Goal: Task Accomplishment & Management: Complete application form

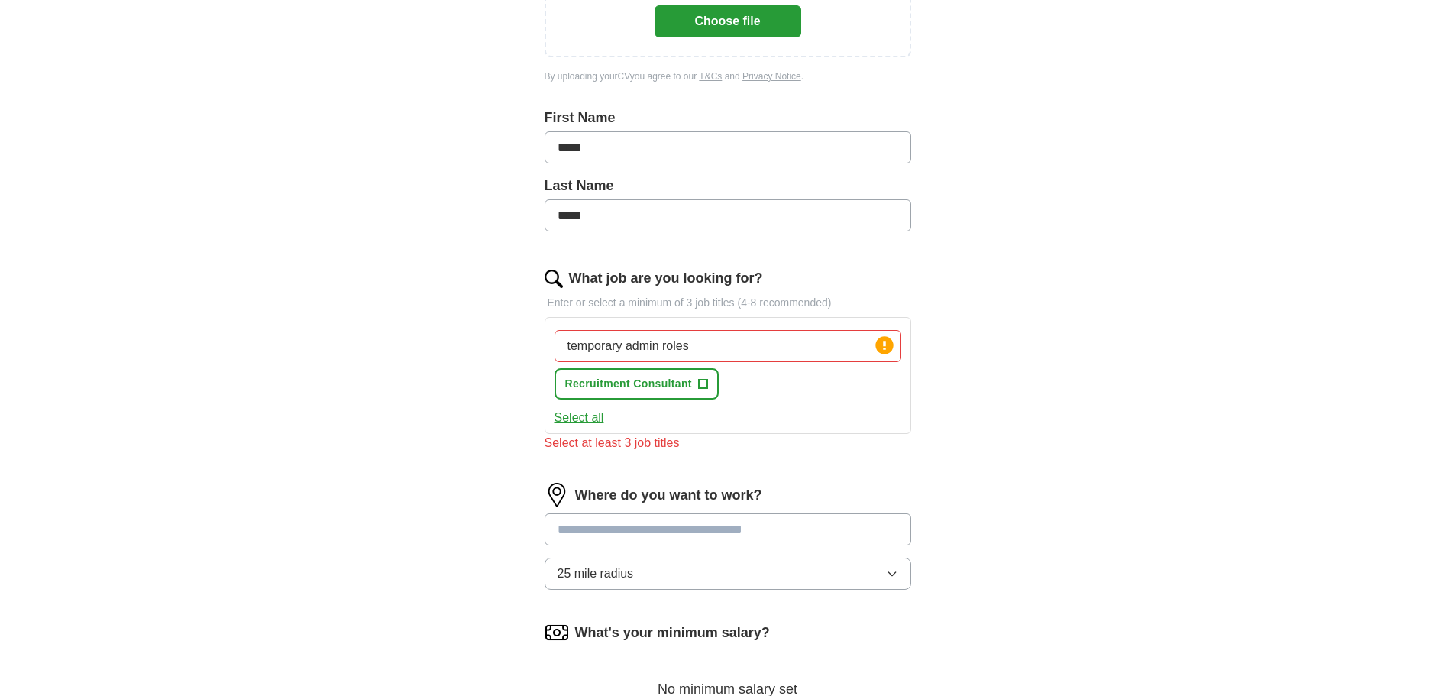
drag, startPoint x: 674, startPoint y: 389, endPoint x: 1085, endPoint y: 308, distance: 419.5
click at [1088, 309] on div "ApplyIQ Let ApplyIQ do the hard work of searching and applying for jobs. Just t…" at bounding box center [727, 300] width 977 height 1118
click at [799, 344] on input "temporary admin roles" at bounding box center [727, 346] width 347 height 32
drag, startPoint x: 710, startPoint y: 344, endPoint x: 525, endPoint y: 325, distance: 186.5
click at [525, 325] on div "Let ApplyIQ do the hard work of searching and applying for jobs. Just tell us w…" at bounding box center [727, 343] width 489 height 1032
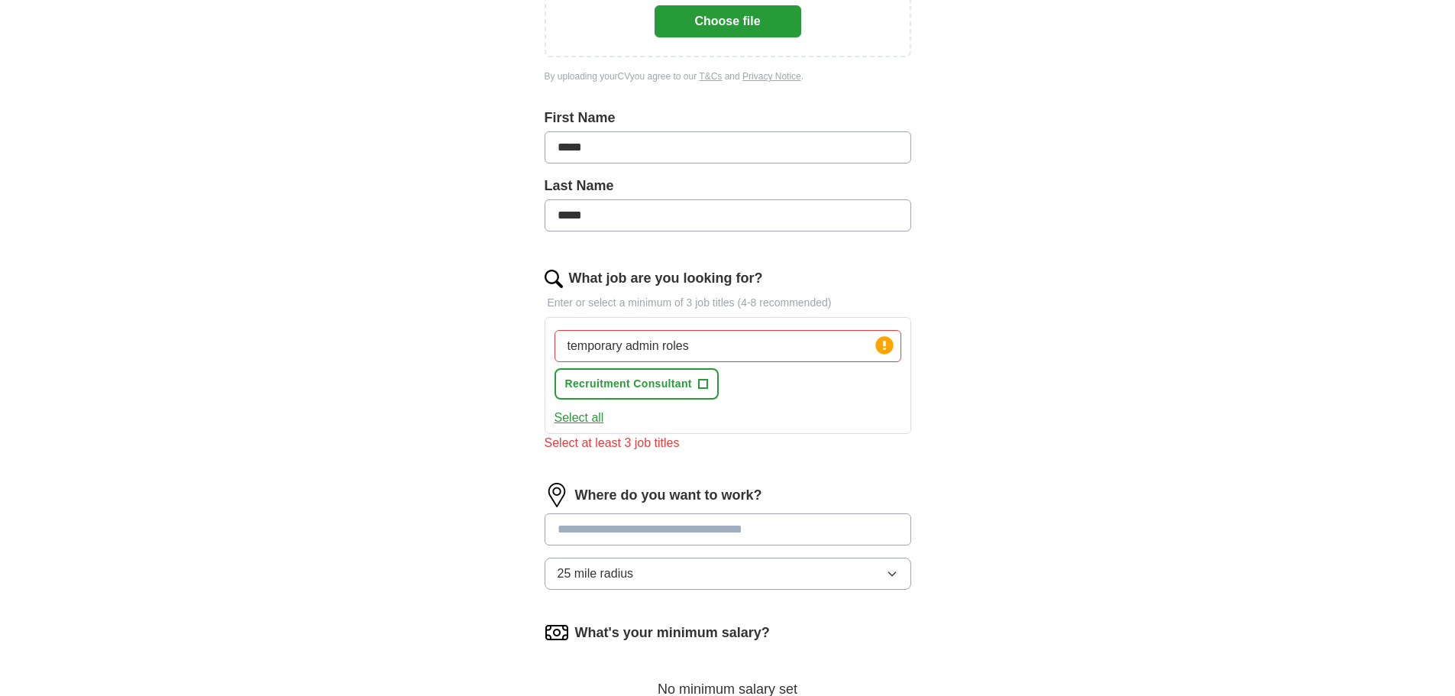
click at [592, 415] on button "Select all" at bounding box center [579, 418] width 50 height 18
click at [592, 415] on button "Deselect all" at bounding box center [585, 418] width 63 height 18
click at [692, 344] on input "temporary admin roles" at bounding box center [727, 346] width 347 height 32
type input "t"
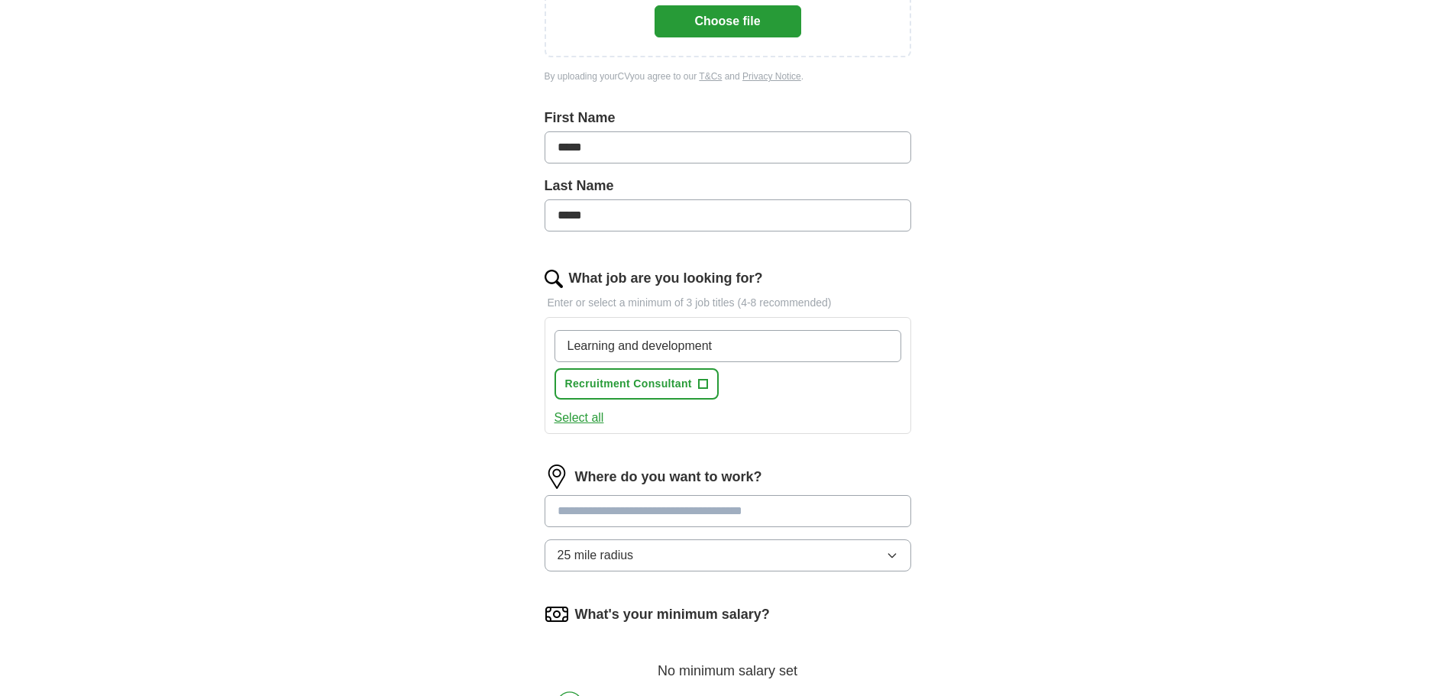
type input "Learning and development"
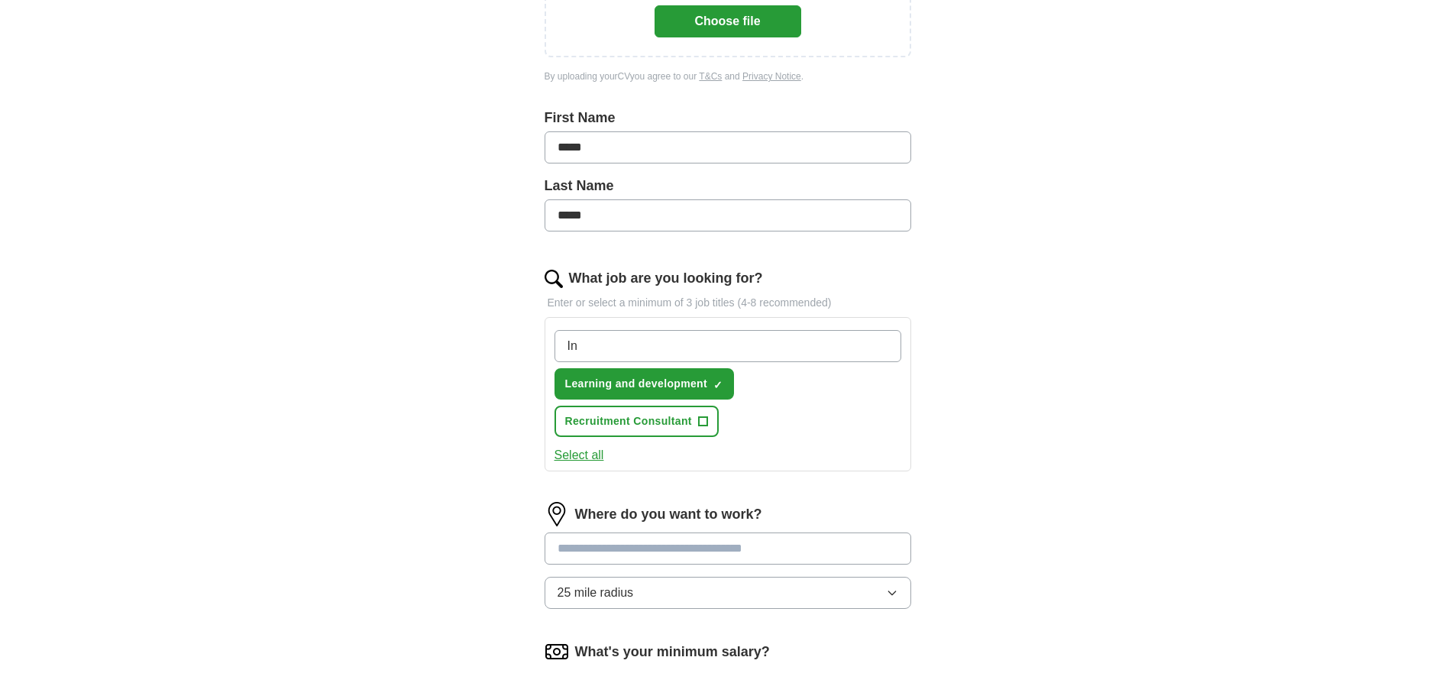
type input "I"
type input "Talent acquisition"
type input "internal recruiter"
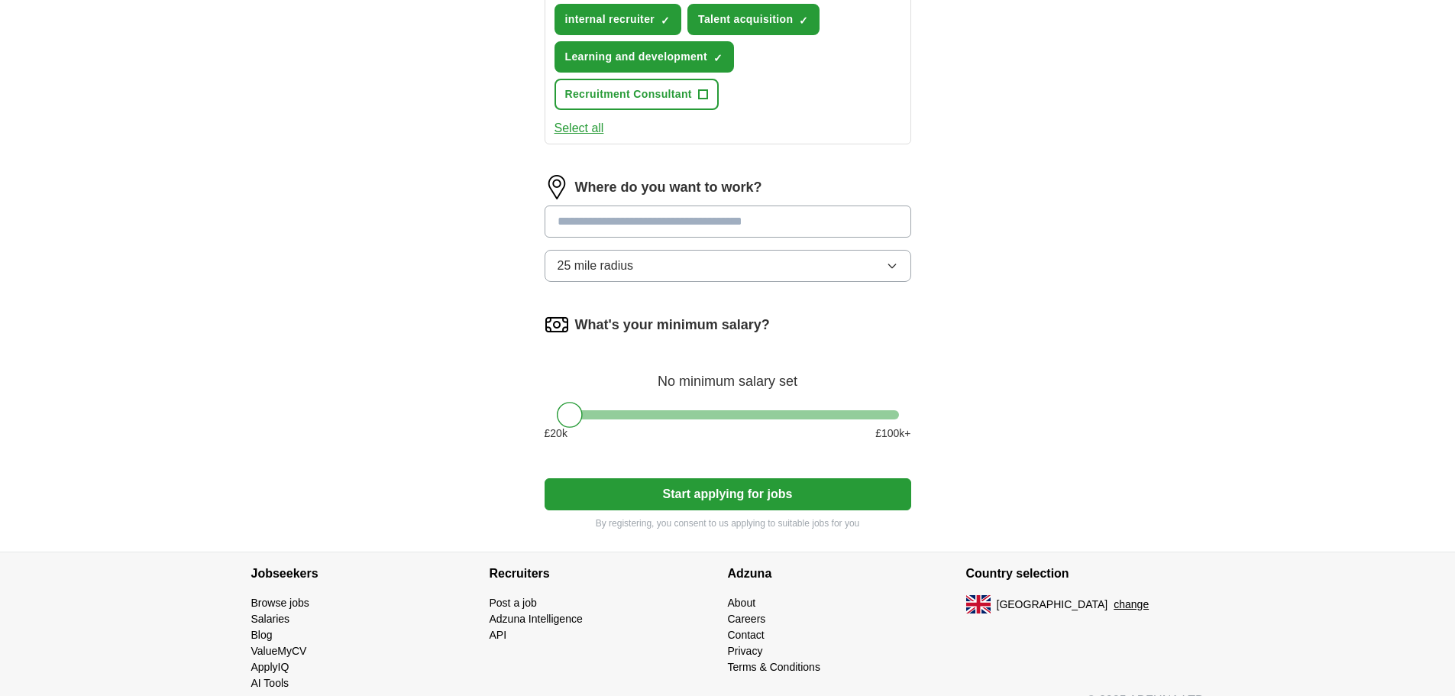
scroll to position [696, 0]
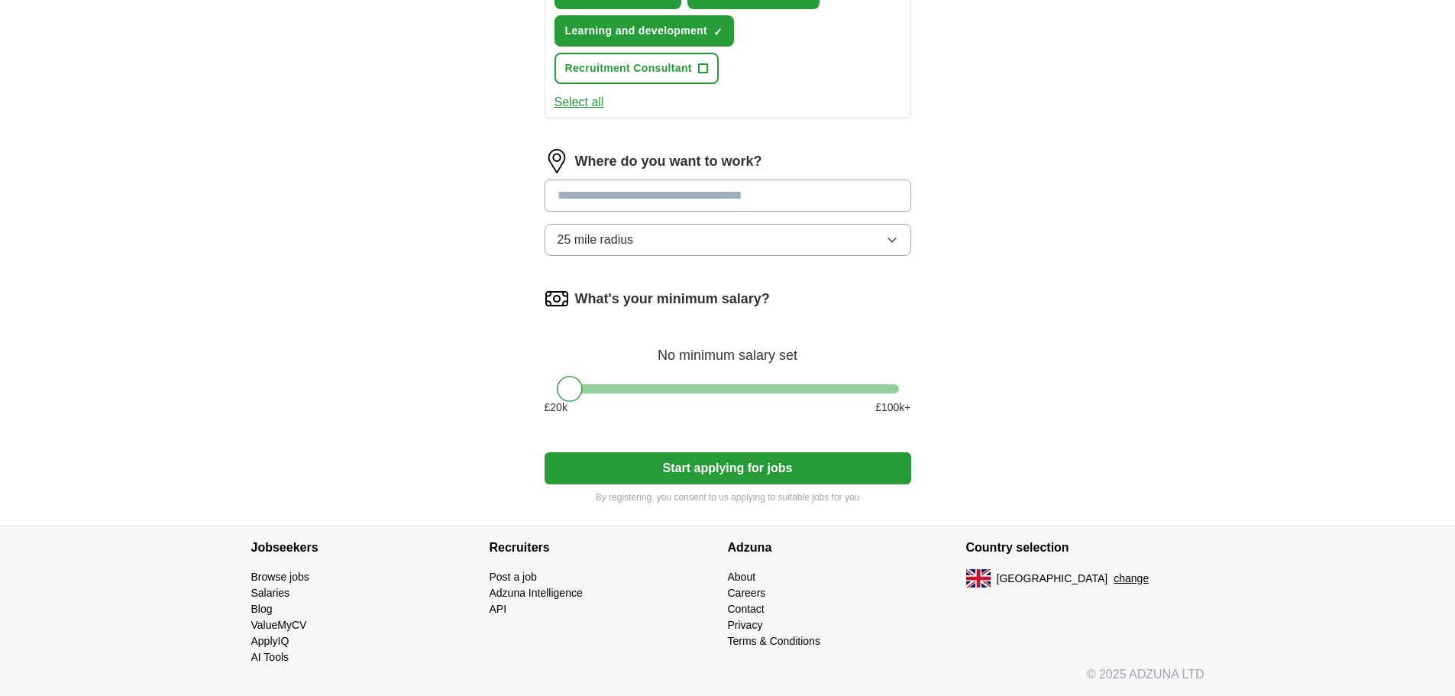
click at [603, 190] on input at bounding box center [727, 195] width 367 height 32
type input "*******"
click at [892, 237] on div "Where do you want to work? ******* 25 mile radius" at bounding box center [727, 208] width 367 height 119
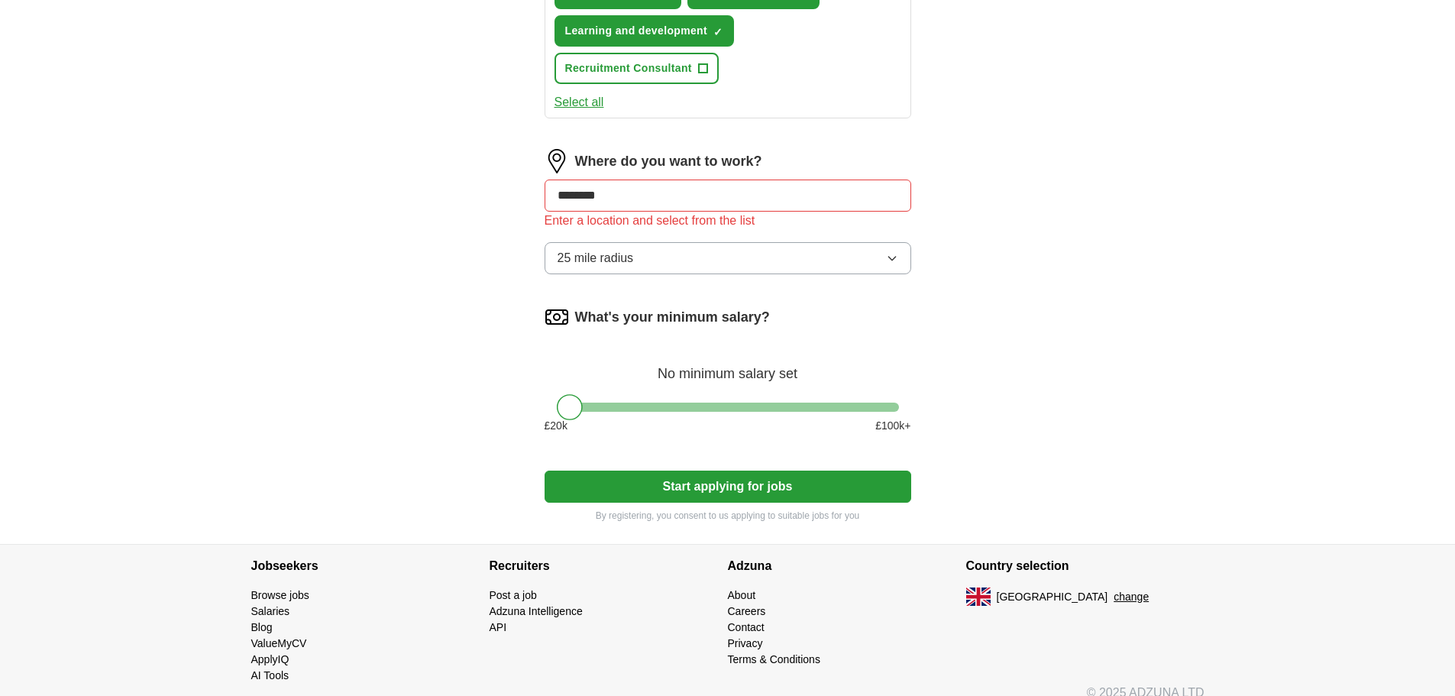
drag, startPoint x: 640, startPoint y: 189, endPoint x: 537, endPoint y: 184, distance: 103.2
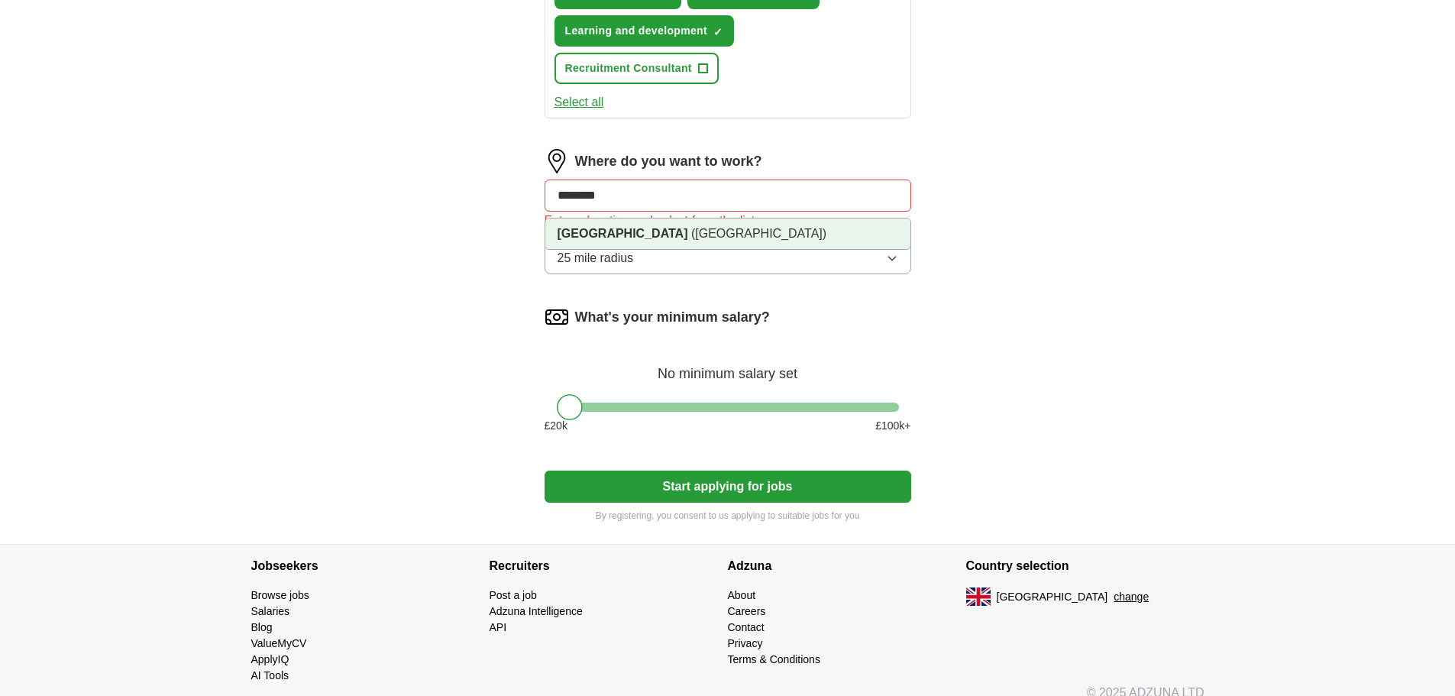
type input "*******"
click at [657, 249] on ul "Brewood ([GEOGRAPHIC_DATA])" at bounding box center [727, 234] width 367 height 32
click at [691, 237] on span "([GEOGRAPHIC_DATA])" at bounding box center [758, 233] width 135 height 13
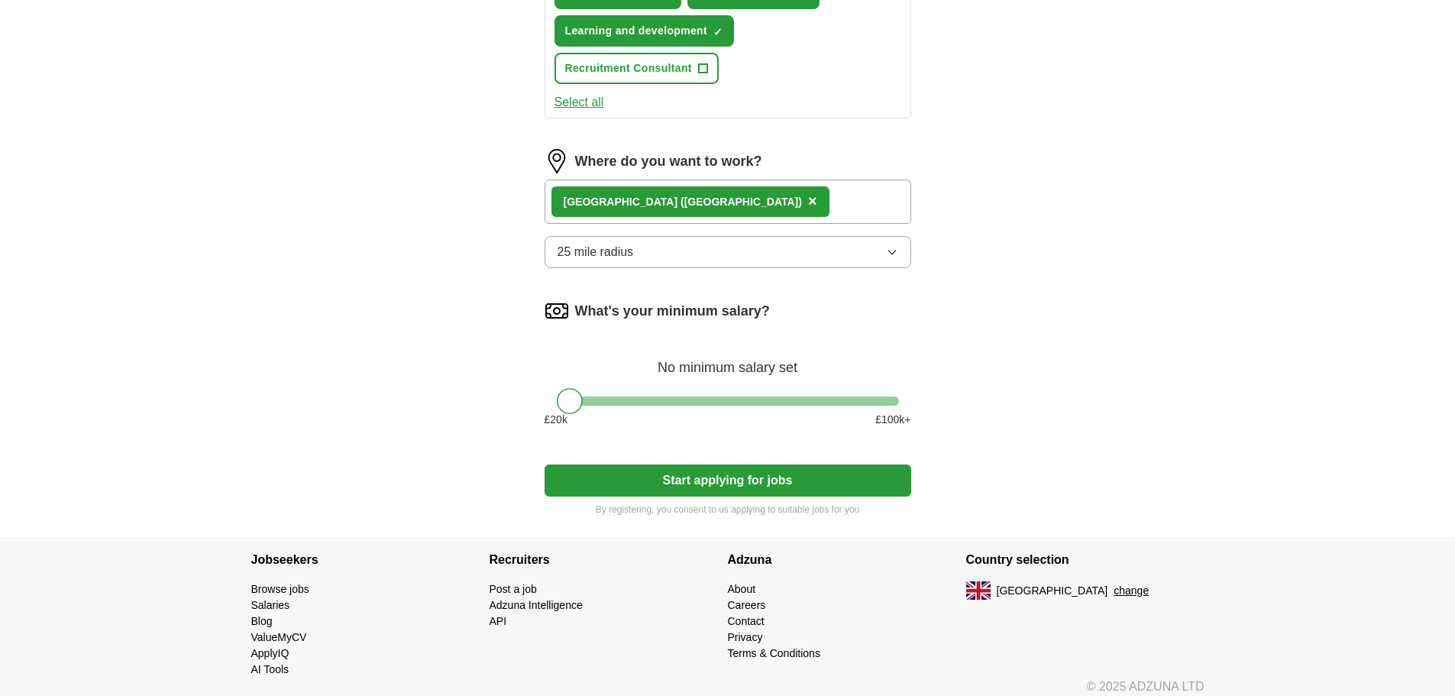
click at [894, 248] on icon "button" at bounding box center [892, 252] width 12 height 12
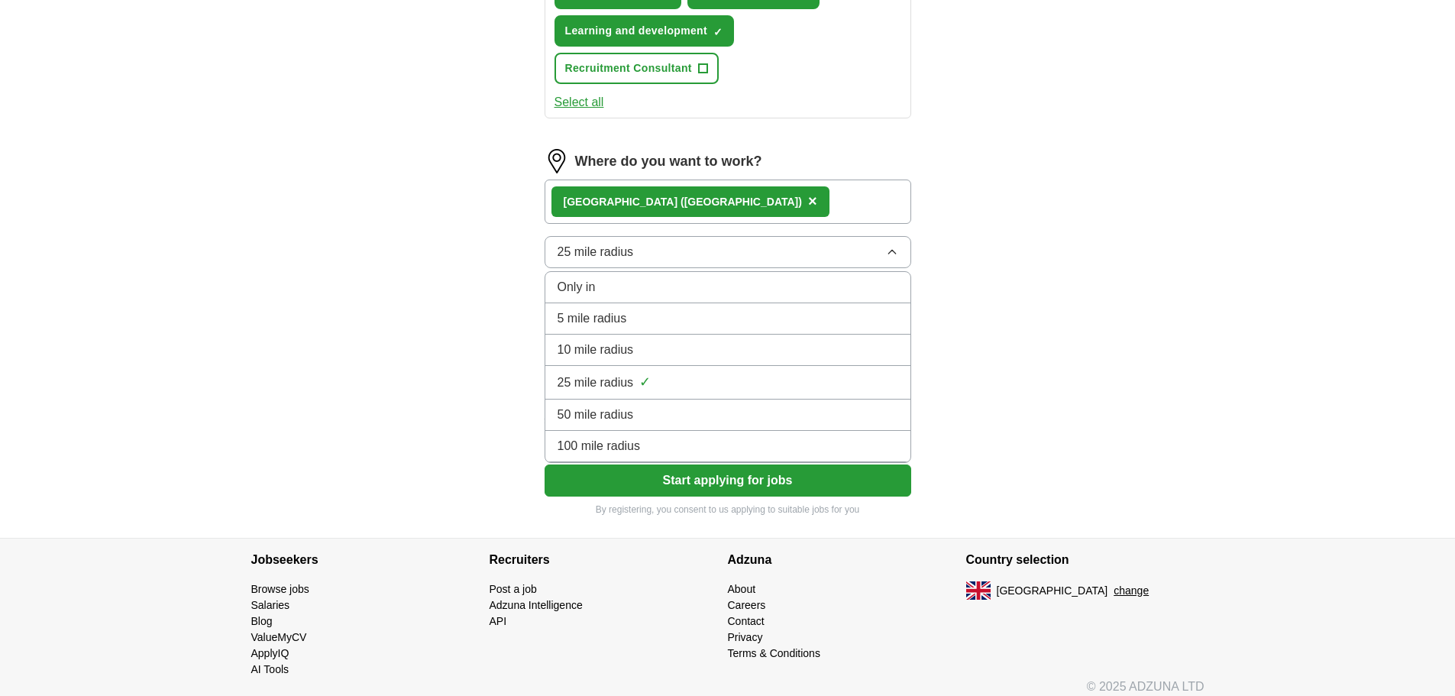
click at [614, 356] on span "10 mile radius" at bounding box center [595, 350] width 76 height 18
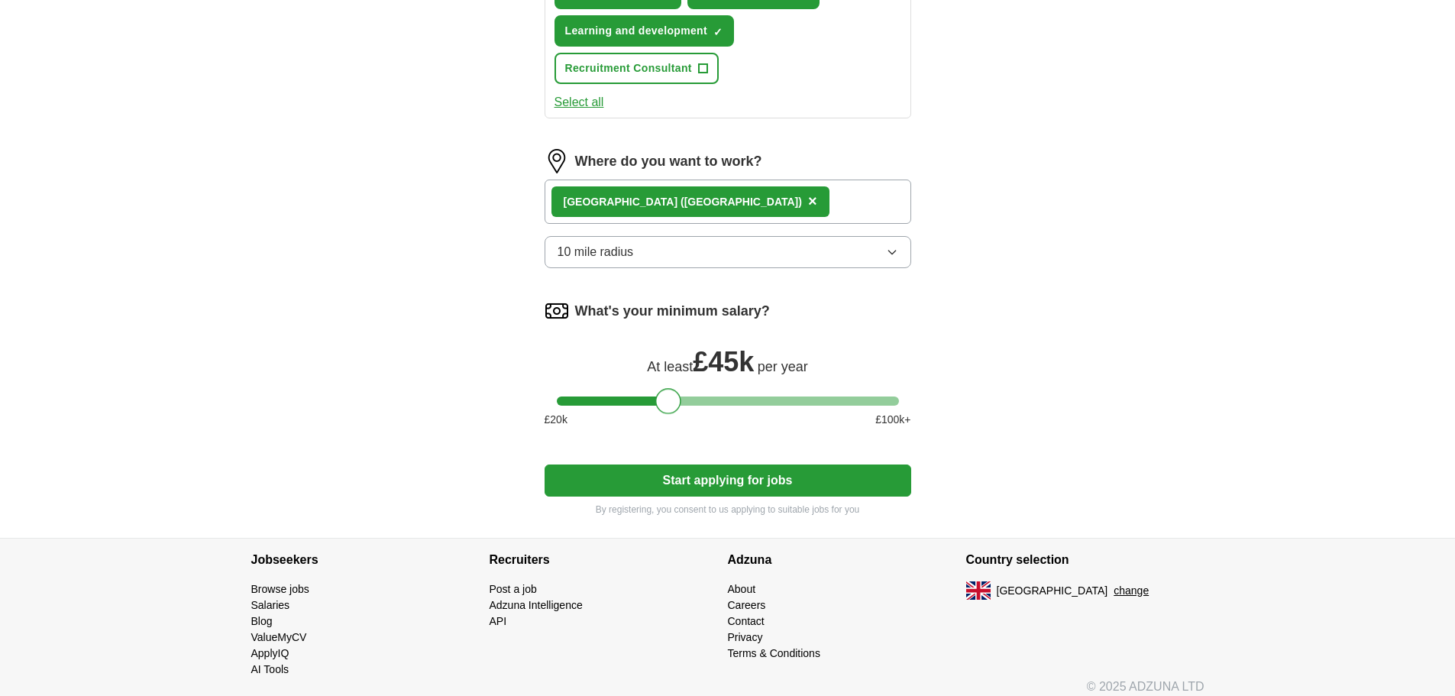
drag, startPoint x: 576, startPoint y: 400, endPoint x: 676, endPoint y: 405, distance: 100.1
click at [676, 405] on div at bounding box center [668, 401] width 26 height 26
click at [748, 478] on button "Start applying for jobs" at bounding box center [727, 480] width 367 height 32
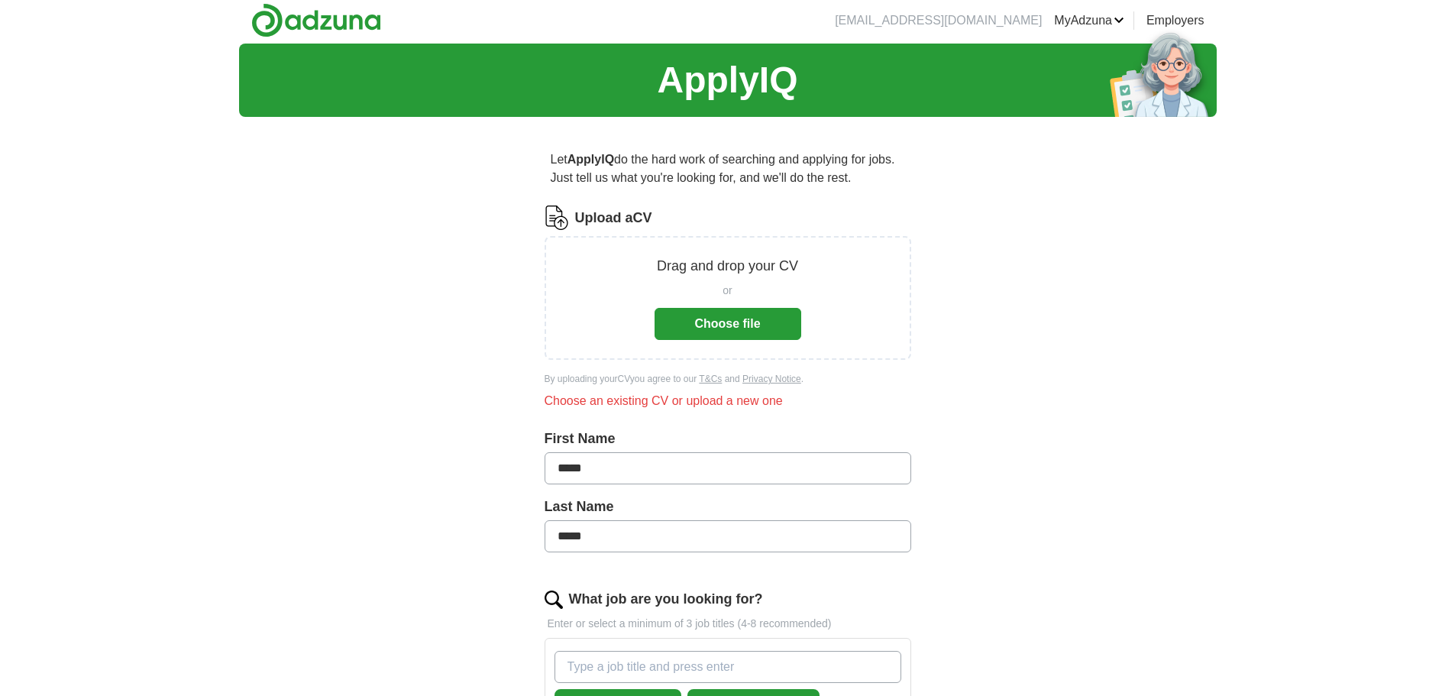
scroll to position [0, 0]
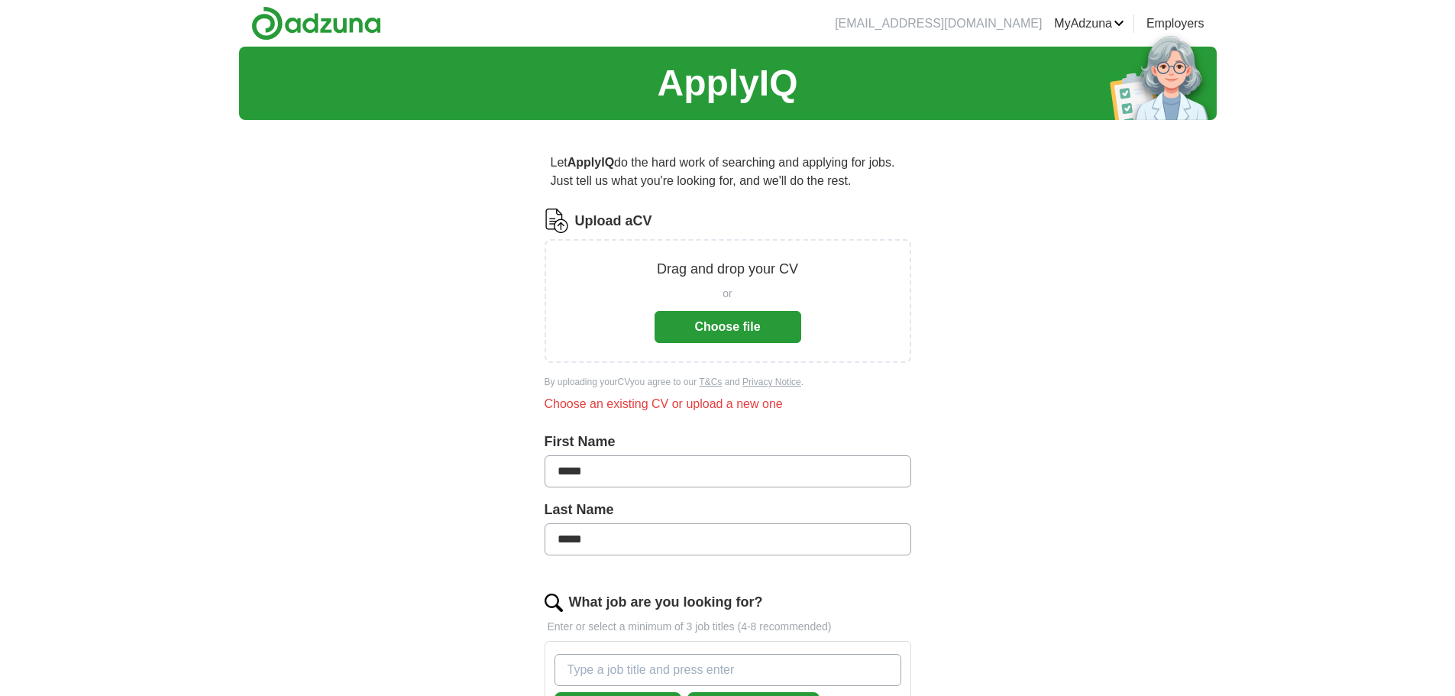
click at [708, 318] on button "Choose file" at bounding box center [727, 327] width 147 height 32
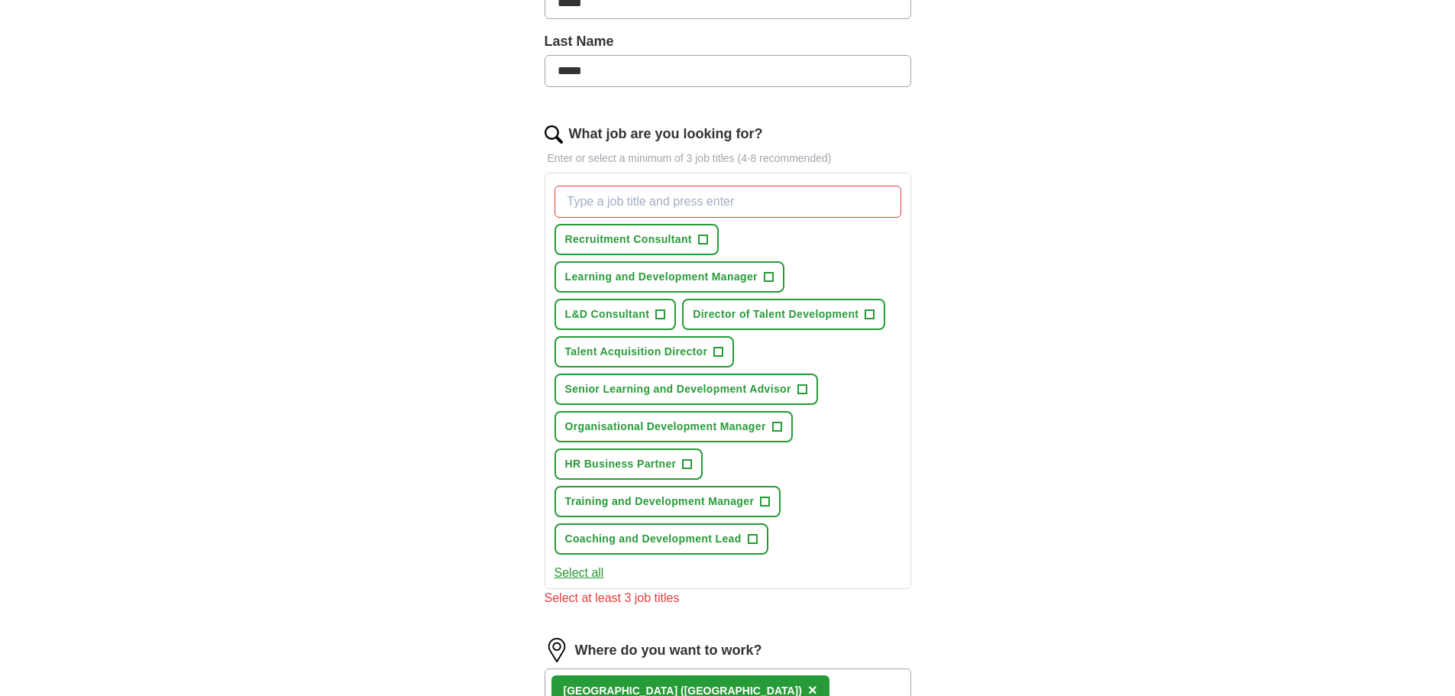
scroll to position [382, 0]
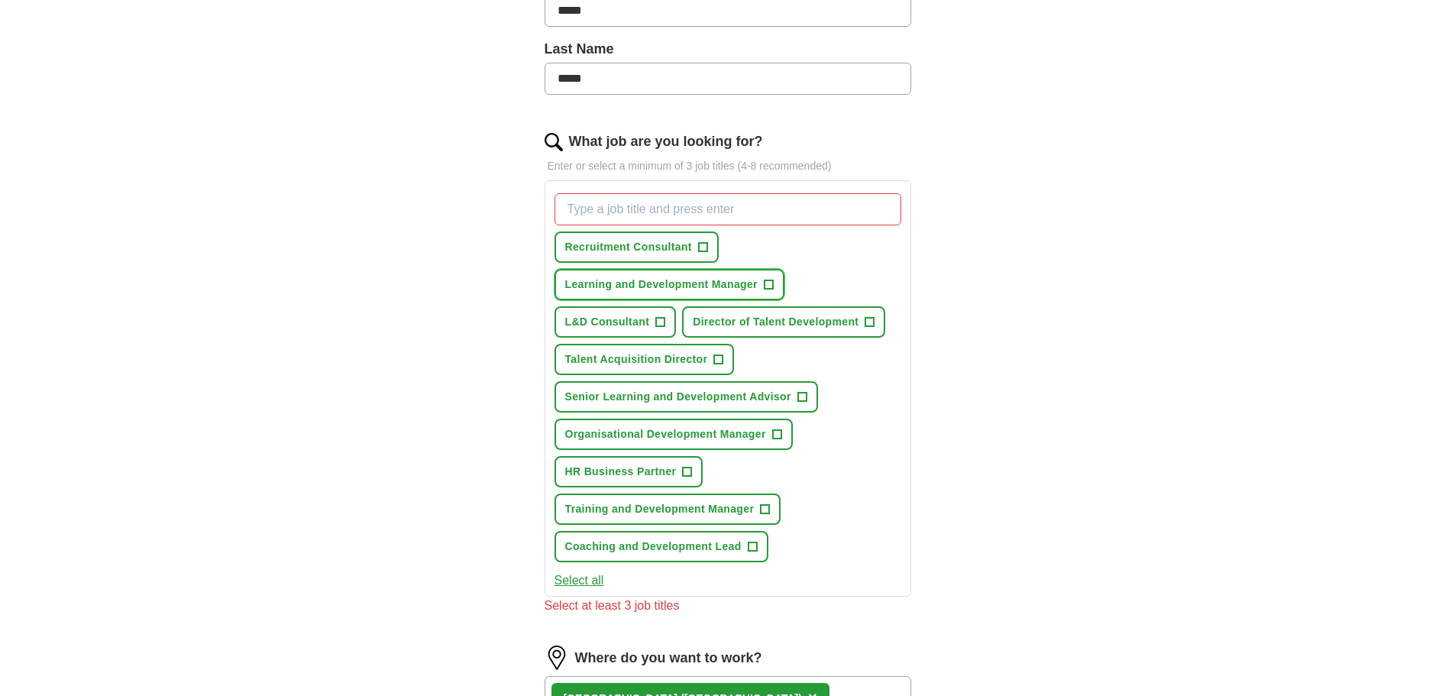
click at [767, 283] on span "+" at bounding box center [768, 285] width 9 height 12
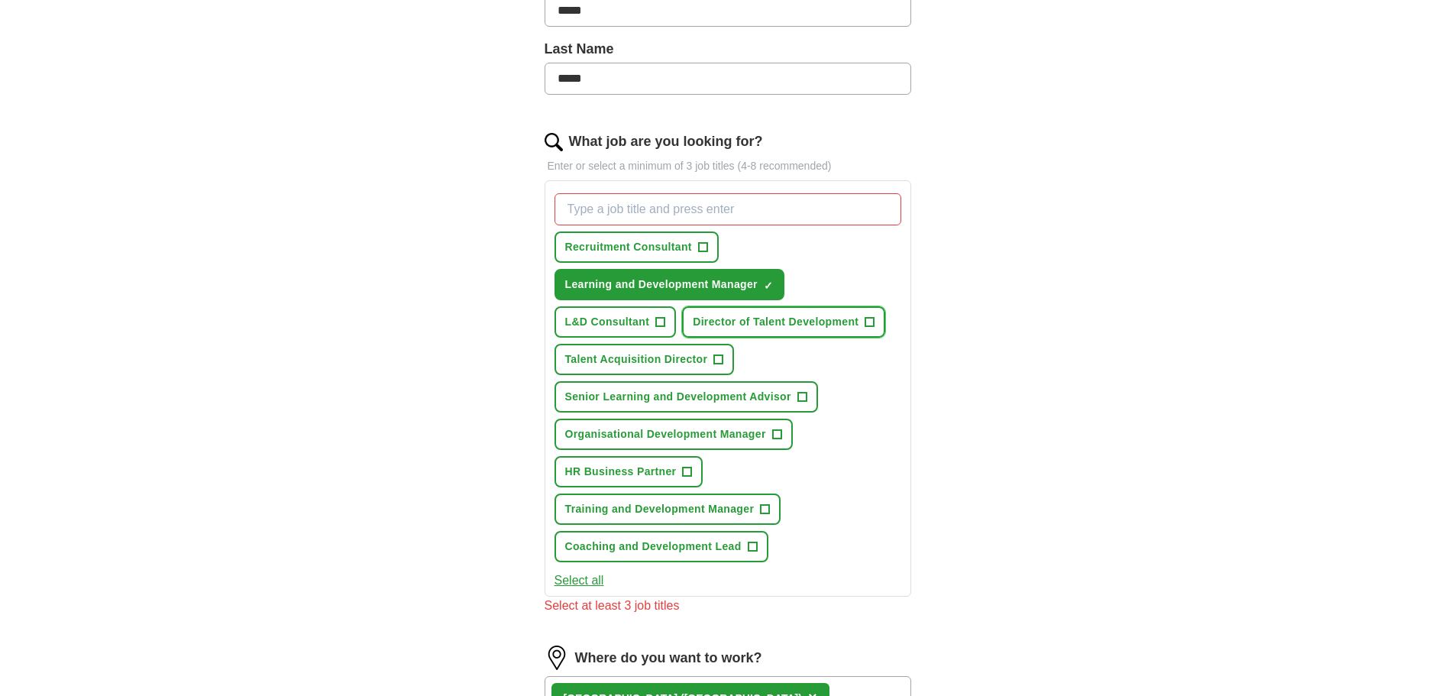
click at [867, 321] on span "+" at bounding box center [869, 322] width 9 height 12
click at [719, 357] on span "+" at bounding box center [718, 360] width 9 height 12
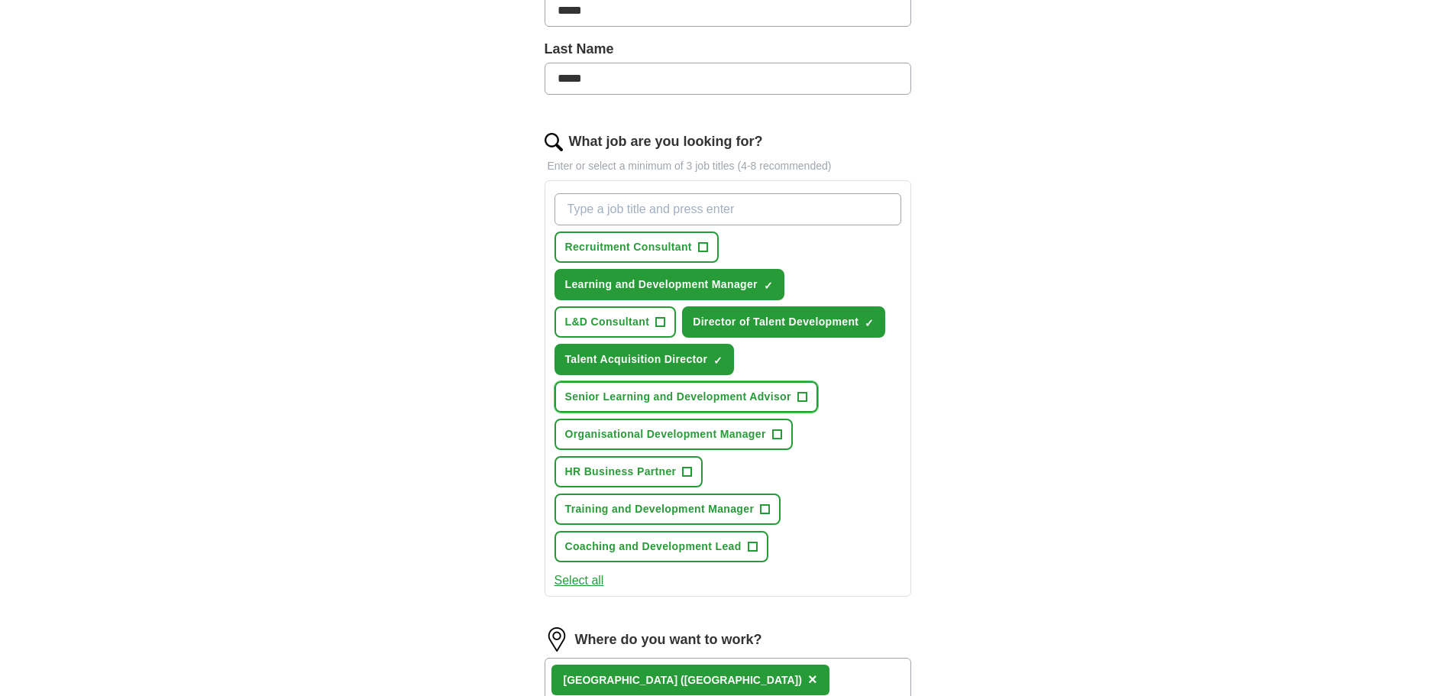
click at [800, 393] on span "+" at bounding box center [801, 397] width 9 height 12
click at [764, 509] on span "+" at bounding box center [765, 509] width 9 height 12
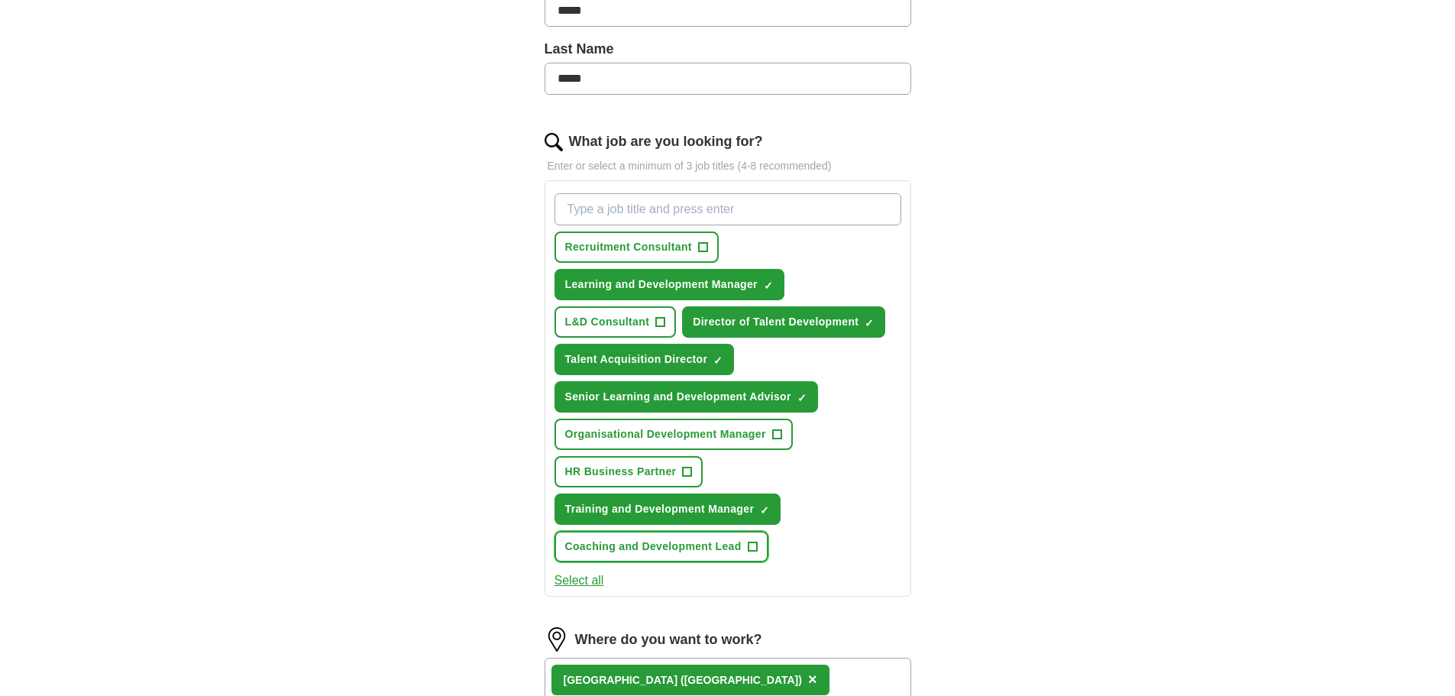
click at [751, 543] on span "+" at bounding box center [752, 547] width 9 height 12
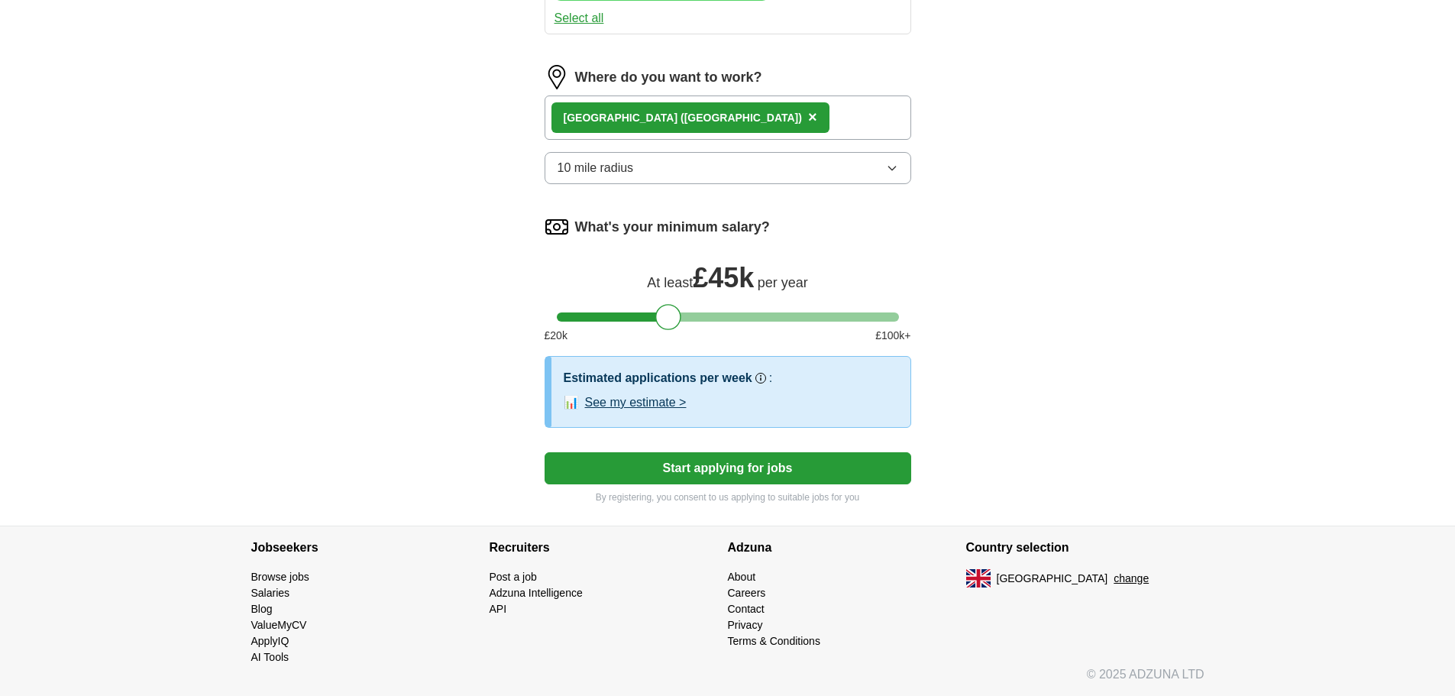
scroll to position [638, 0]
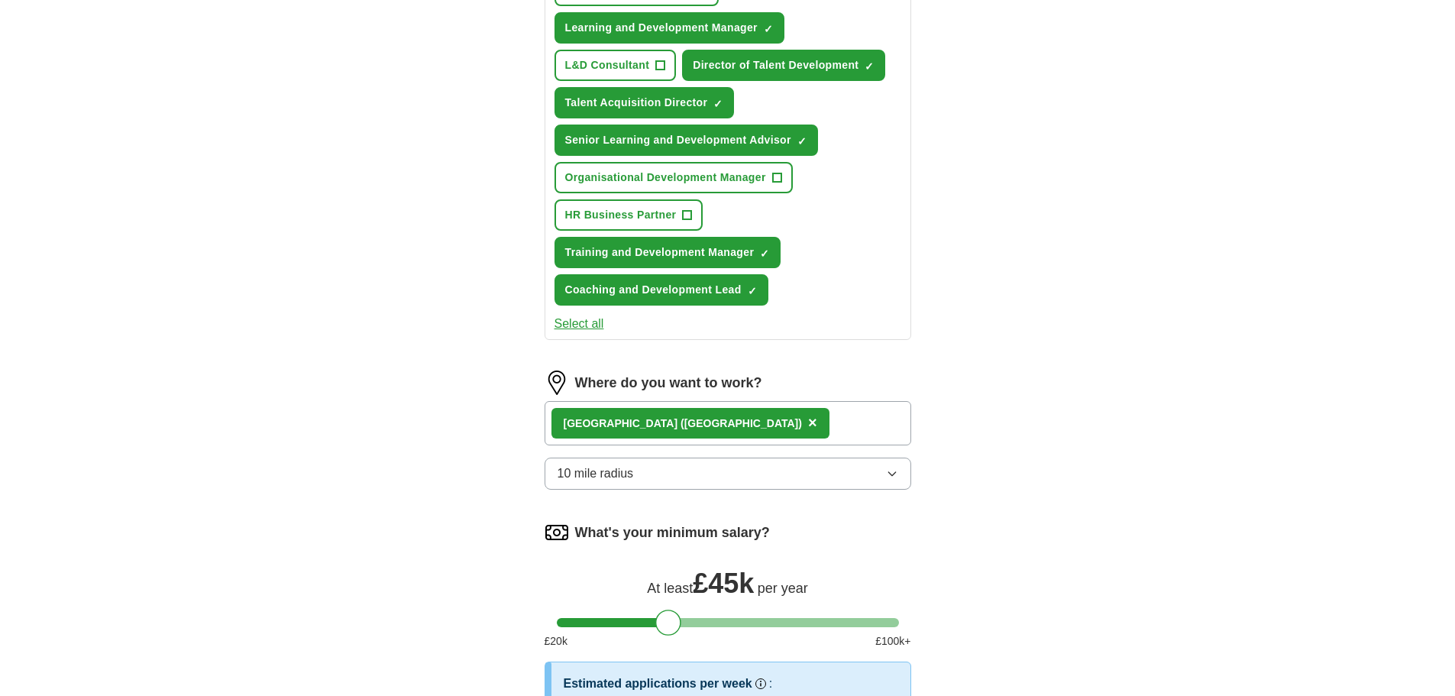
click at [893, 471] on icon "button" at bounding box center [892, 473] width 12 height 12
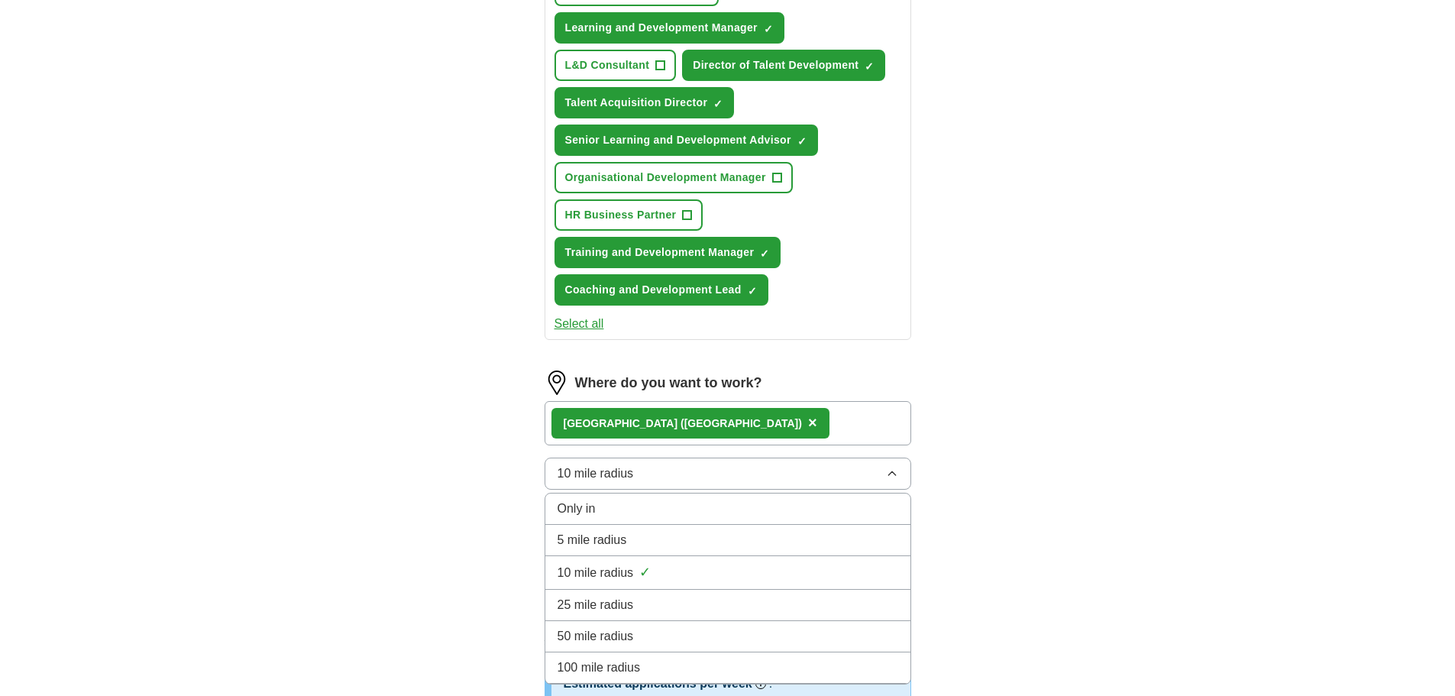
click at [620, 611] on span "25 mile radius" at bounding box center [595, 605] width 76 height 18
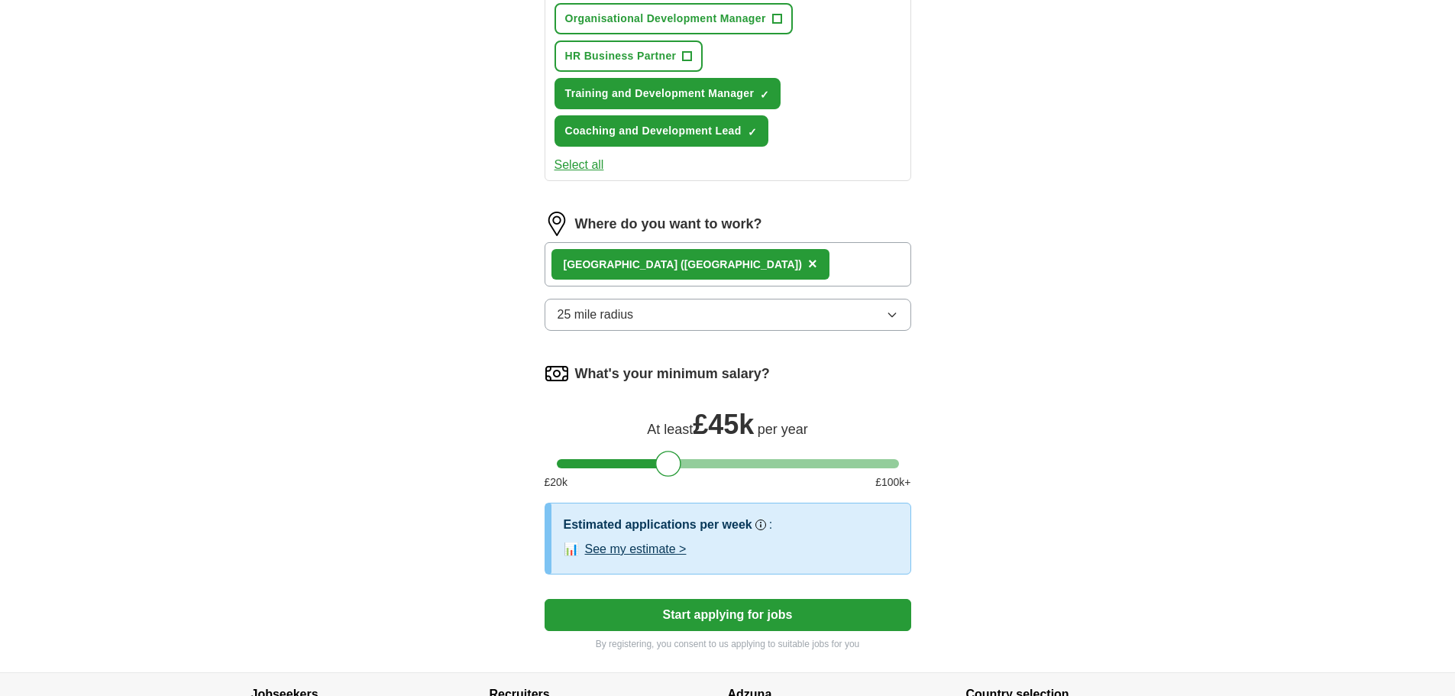
scroll to position [944, 0]
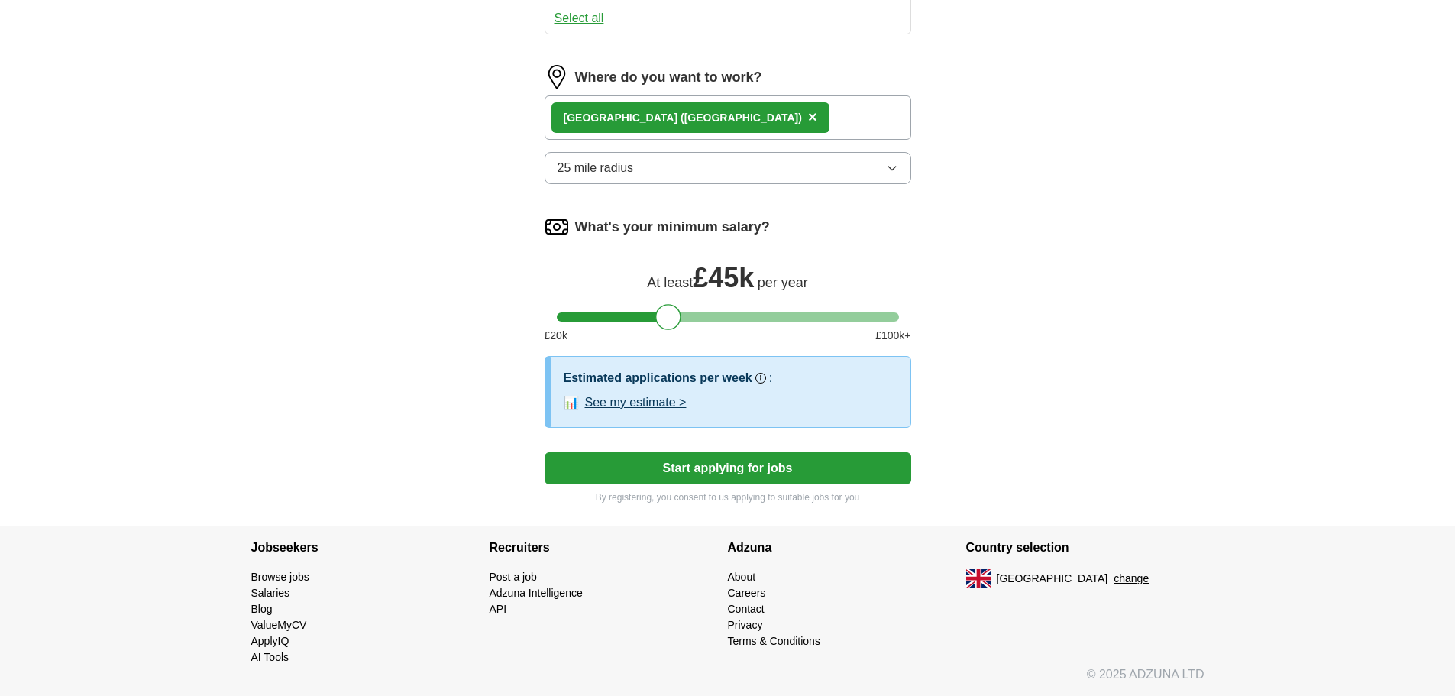
click at [731, 472] on button "Start applying for jobs" at bounding box center [727, 468] width 367 height 32
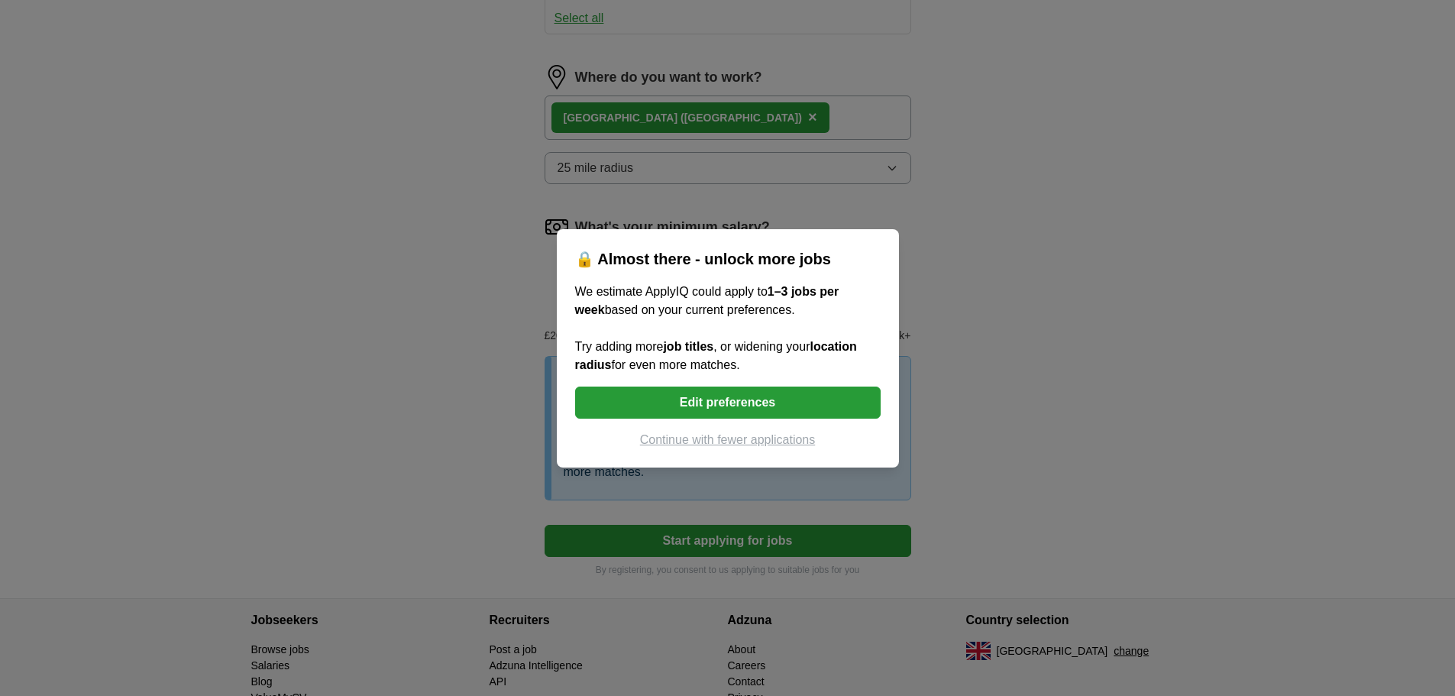
click at [766, 402] on button "Edit preferences" at bounding box center [727, 402] width 305 height 32
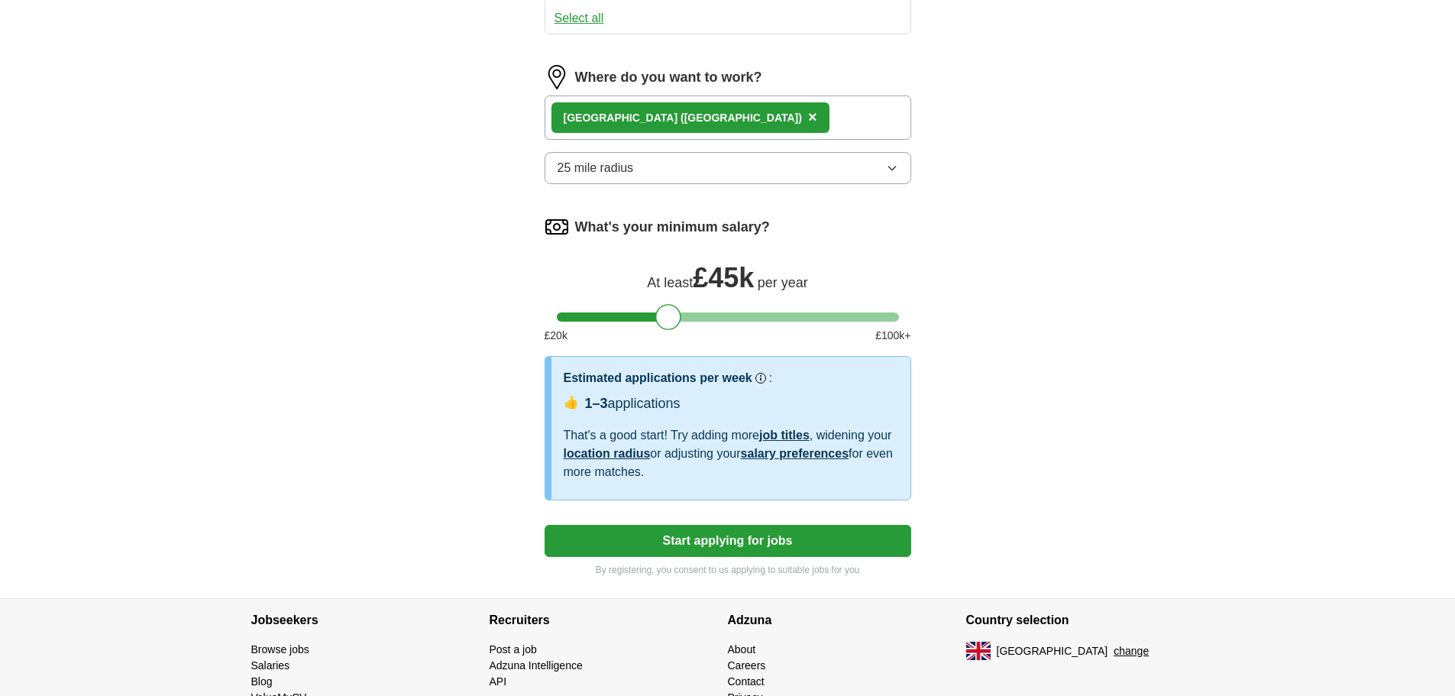
click at [891, 164] on icon "button" at bounding box center [892, 168] width 12 height 12
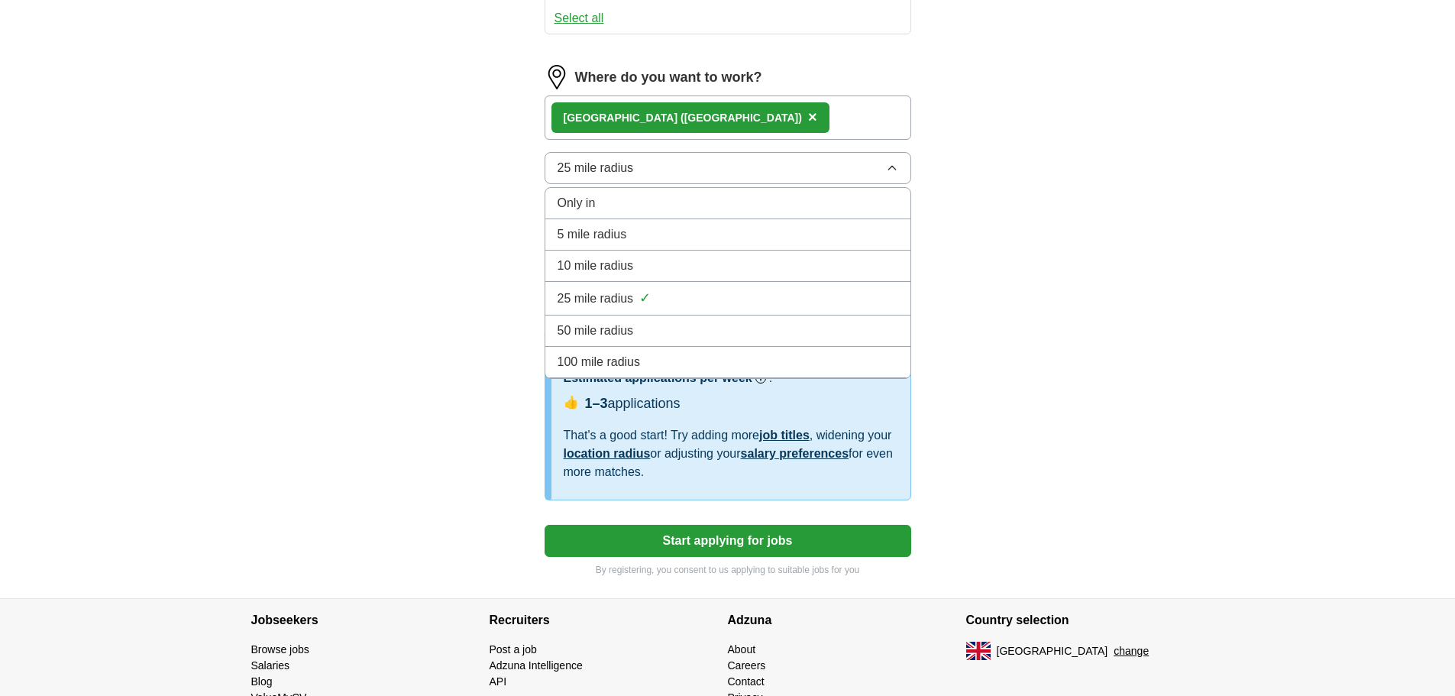
click at [667, 321] on div "50 mile radius" at bounding box center [727, 330] width 341 height 18
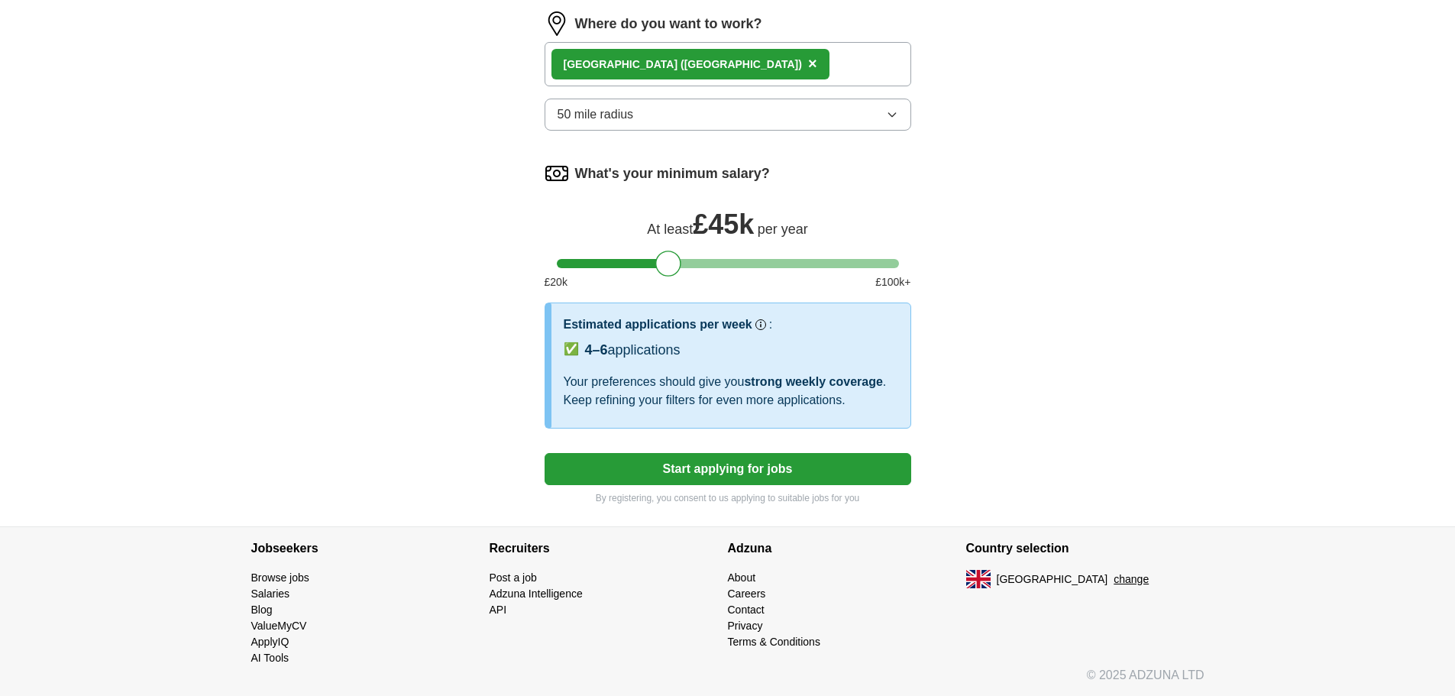
scroll to position [998, 0]
click at [727, 469] on button "Start applying for jobs" at bounding box center [727, 468] width 367 height 32
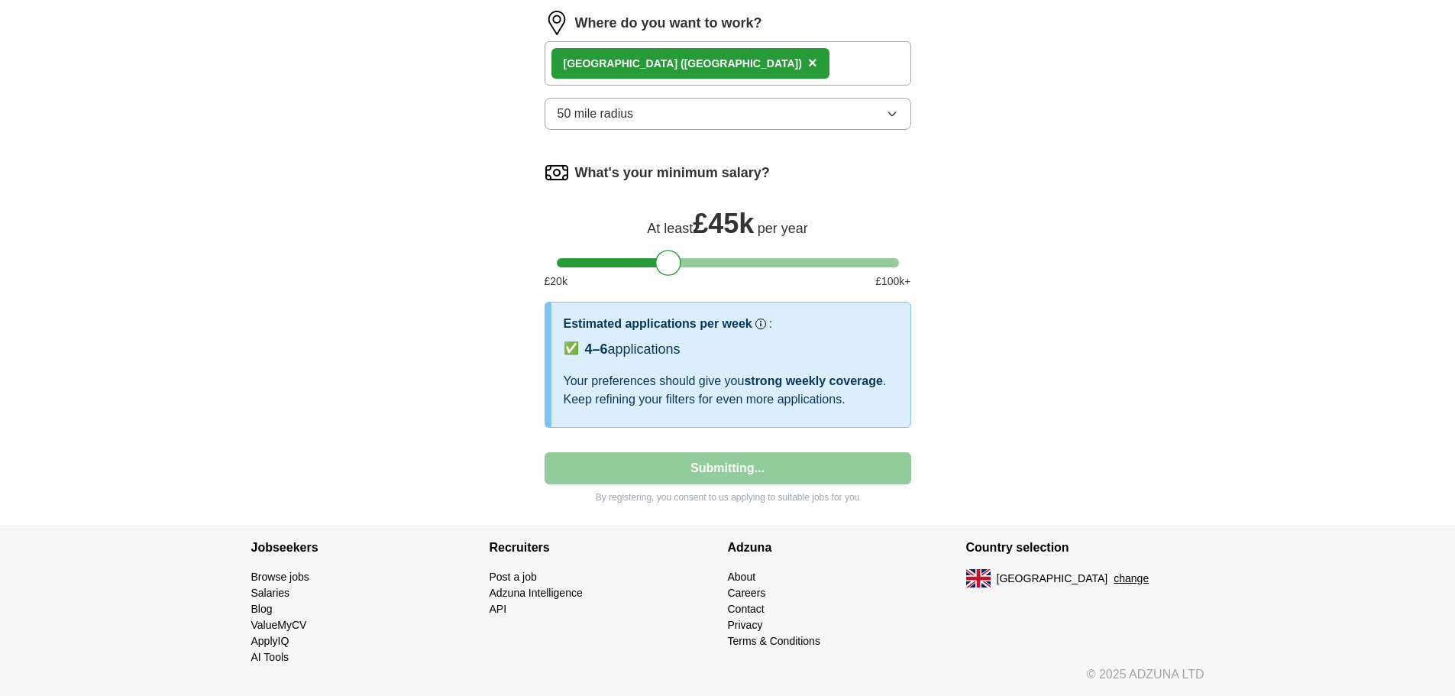
select select "**"
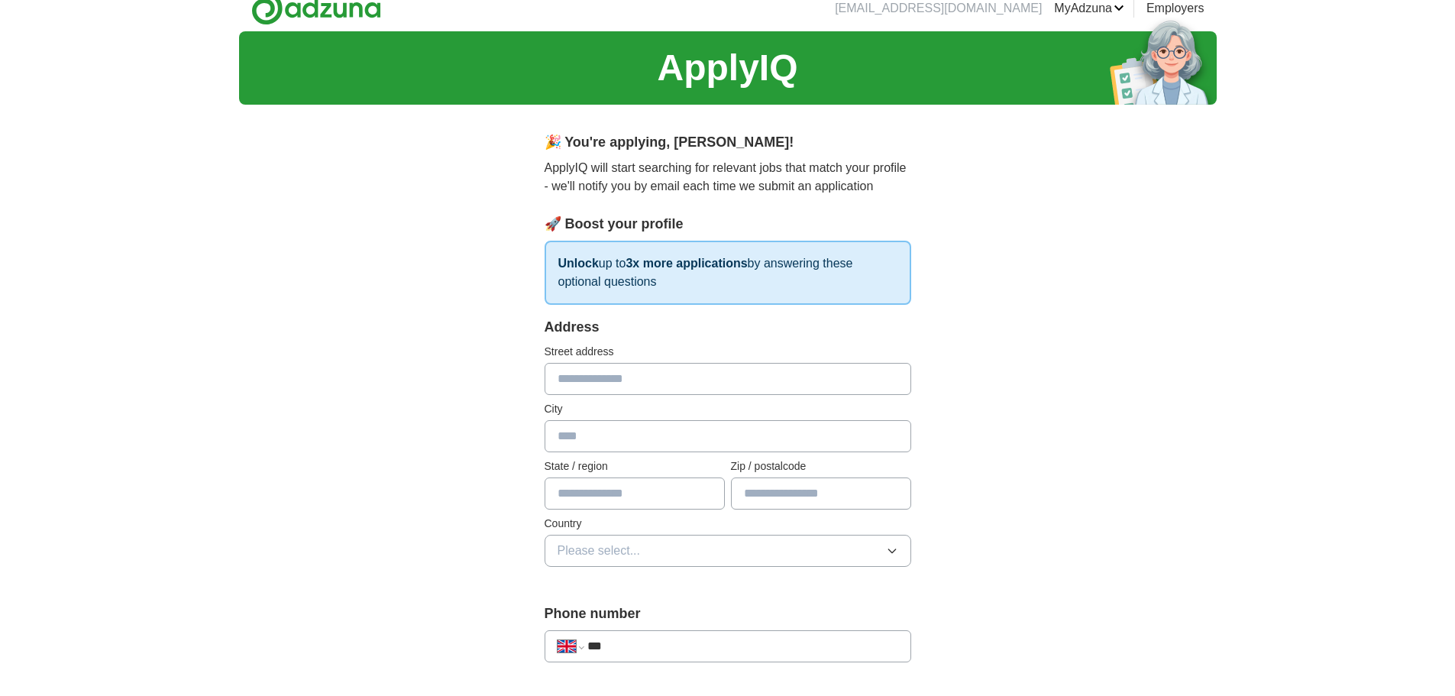
scroll to position [0, 0]
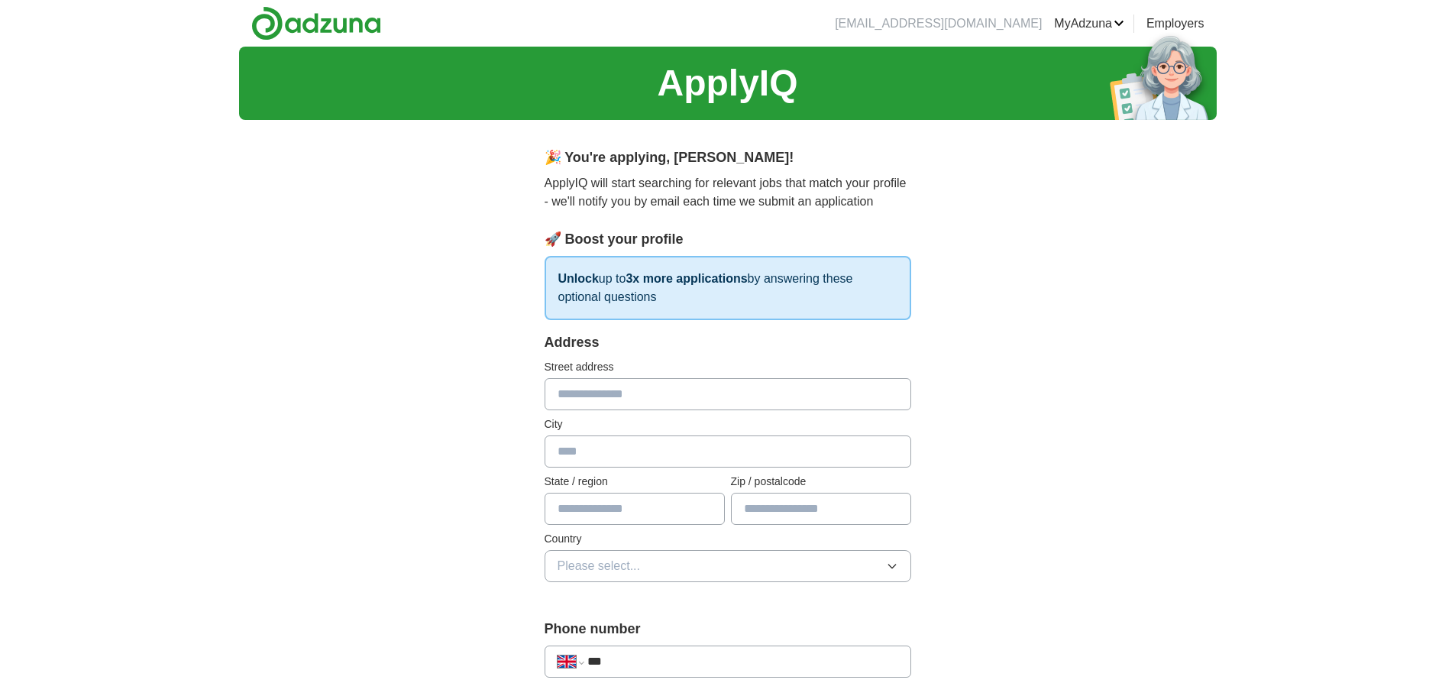
click at [774, 397] on input "text" at bounding box center [727, 394] width 367 height 32
type input "**********"
type input "*******"
type input "**********"
type input "*******"
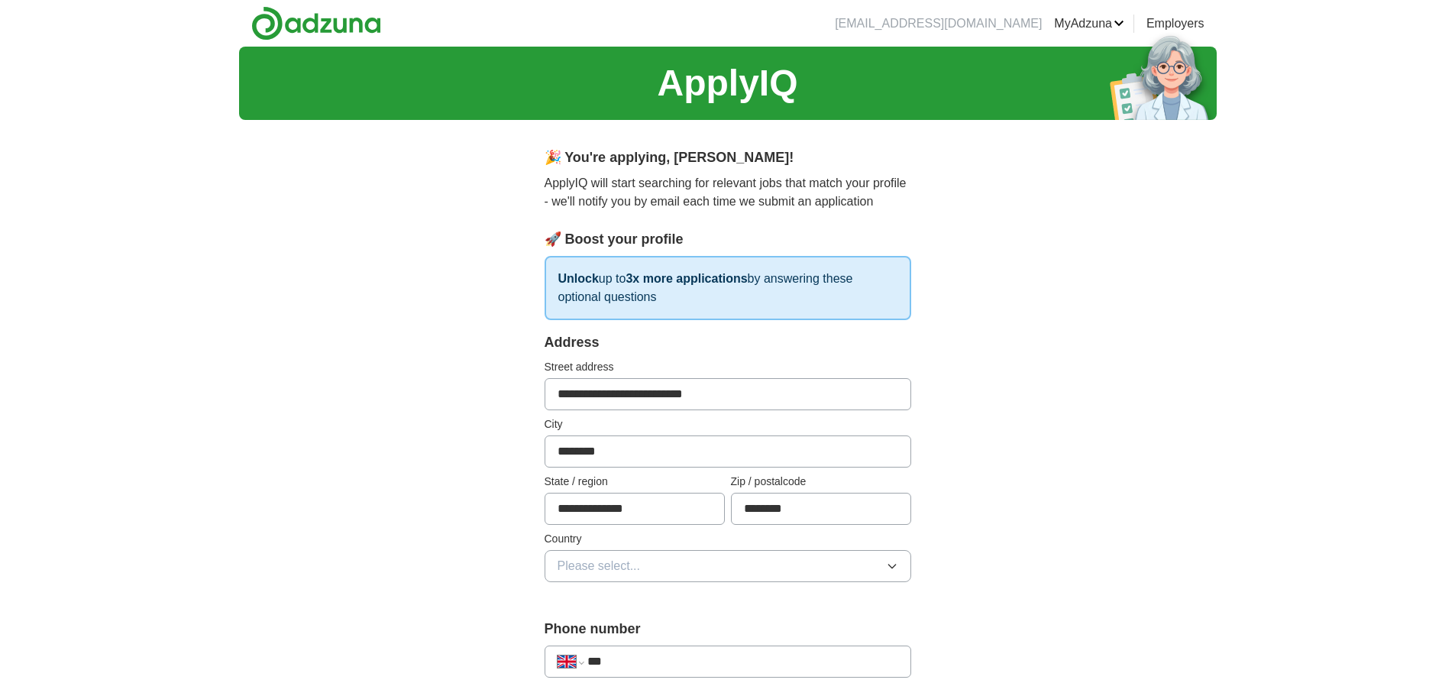
click at [891, 564] on icon "button" at bounding box center [892, 566] width 12 height 12
click at [787, 603] on div "[GEOGRAPHIC_DATA]" at bounding box center [727, 601] width 341 height 18
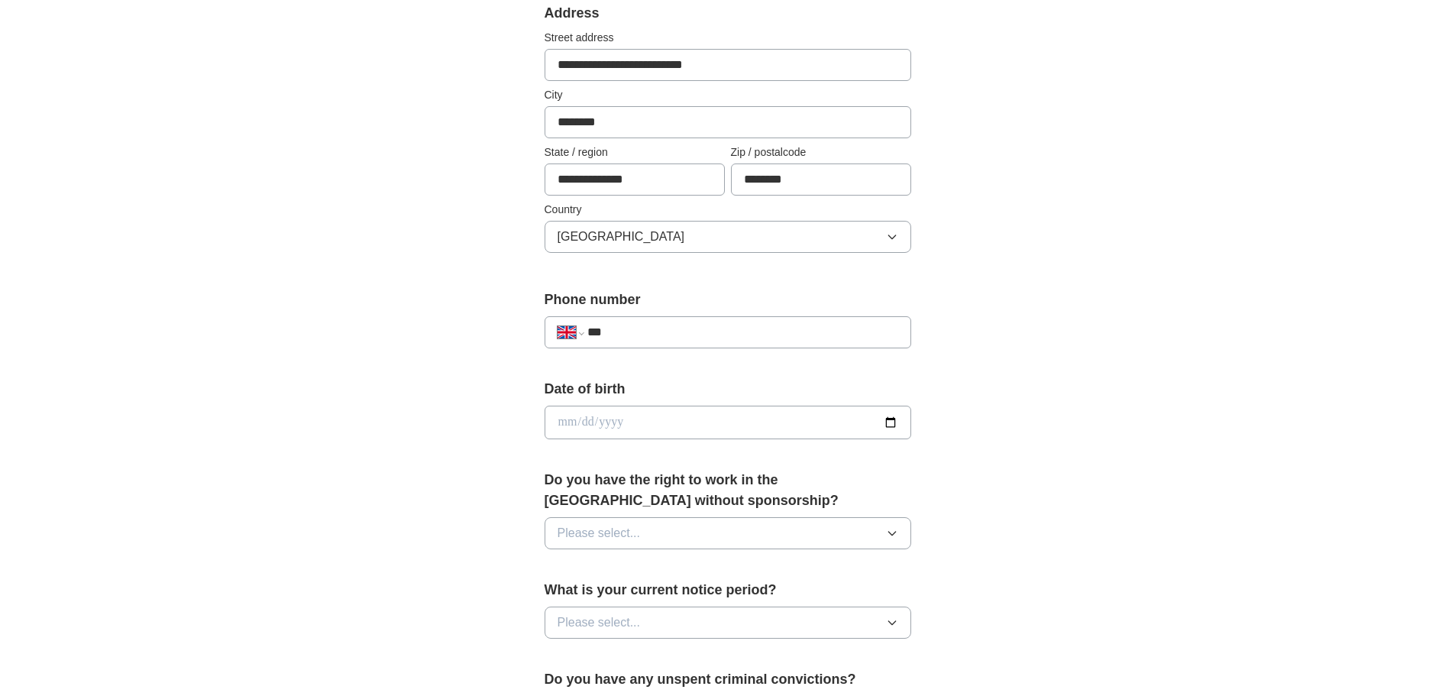
scroll to position [458, 0]
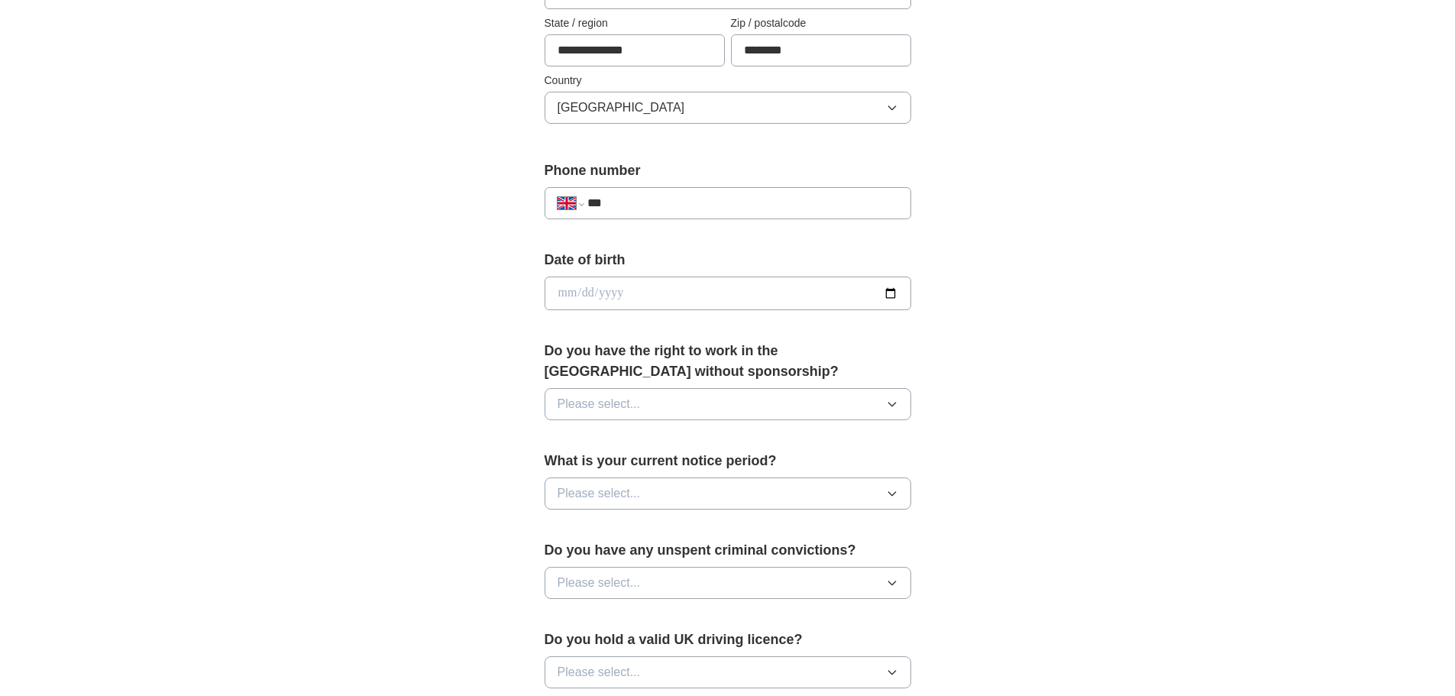
click at [621, 196] on input "***" at bounding box center [742, 203] width 310 height 18
type input "**********"
click at [889, 294] on input "date" at bounding box center [727, 293] width 367 height 34
type input "**********"
drag, startPoint x: 647, startPoint y: 288, endPoint x: 638, endPoint y: 283, distance: 9.6
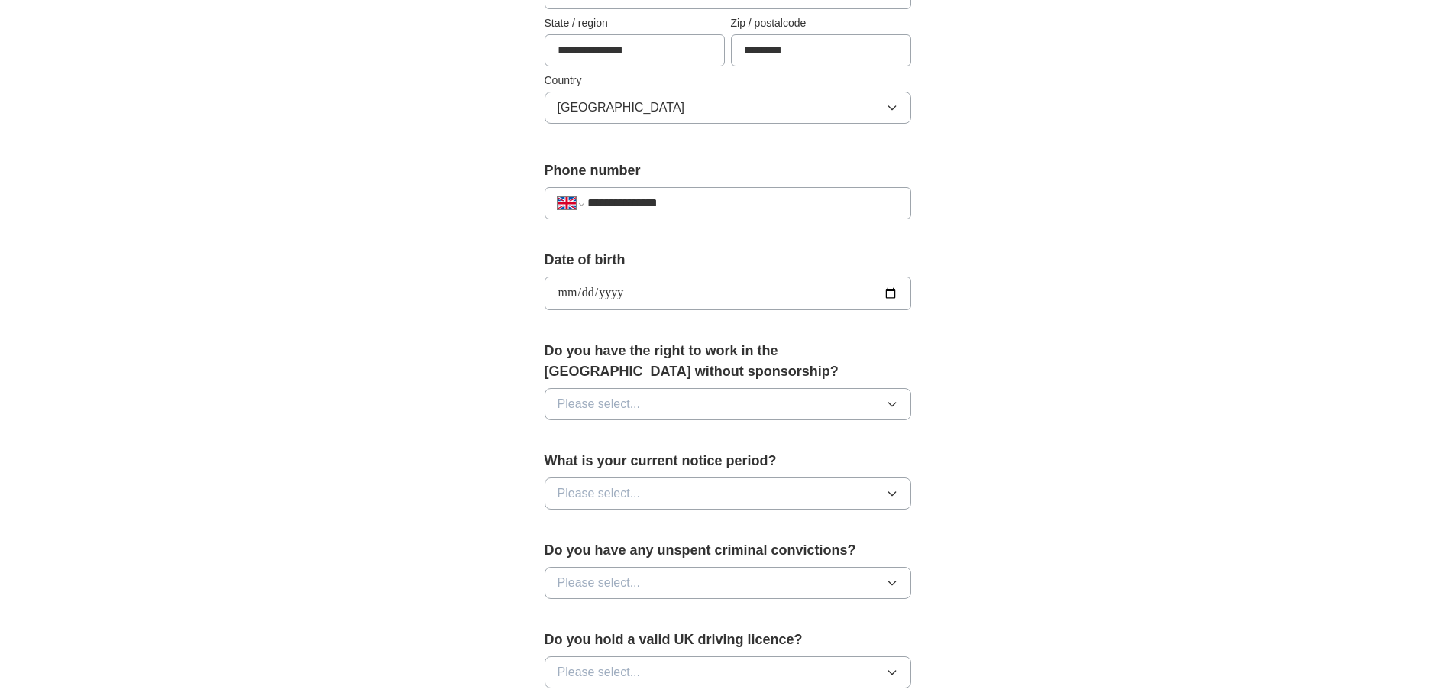
click at [639, 283] on input "**********" at bounding box center [727, 293] width 367 height 34
type input "**********"
click at [950, 344] on div "**********" at bounding box center [727, 316] width 489 height 1284
click at [893, 404] on icon "button" at bounding box center [891, 404] width 7 height 4
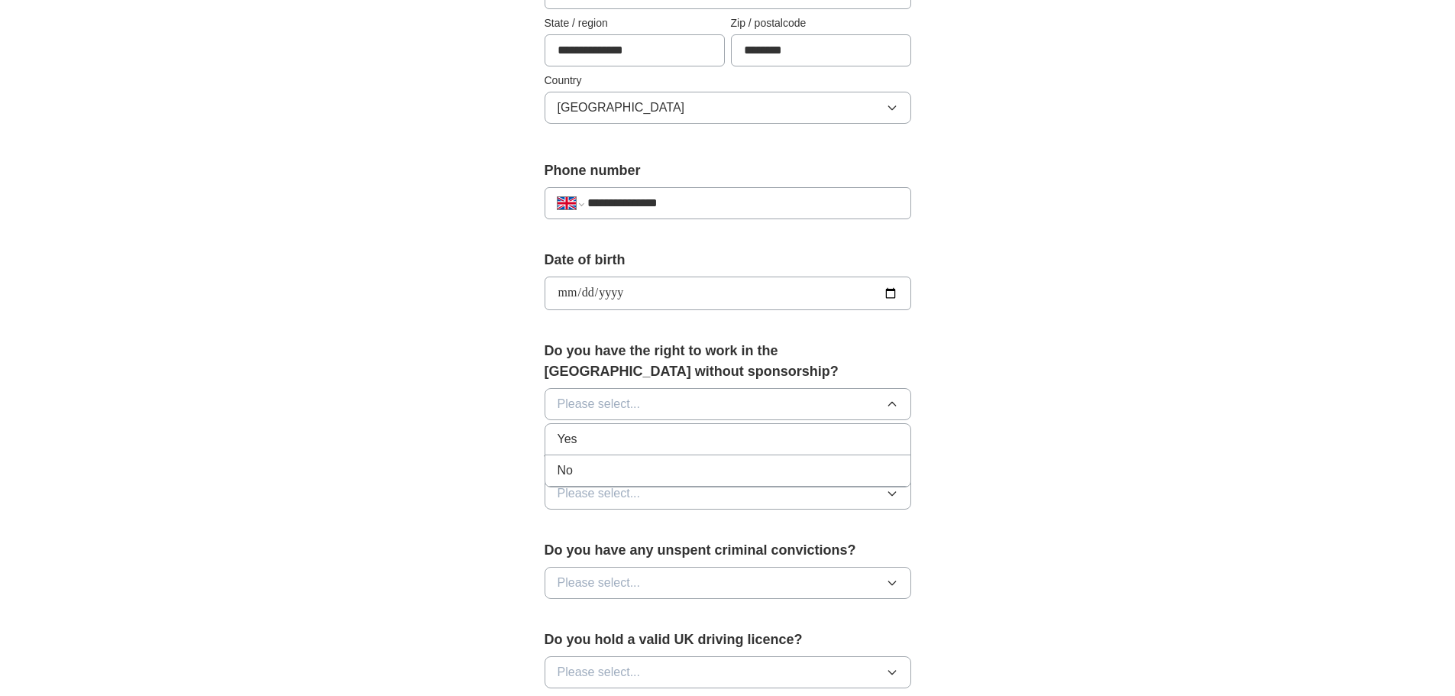
click at [576, 441] on span "Yes" at bounding box center [567, 439] width 20 height 18
drag, startPoint x: 889, startPoint y: 493, endPoint x: 810, endPoint y: 502, distance: 79.2
click at [889, 493] on icon "button" at bounding box center [891, 494] width 7 height 4
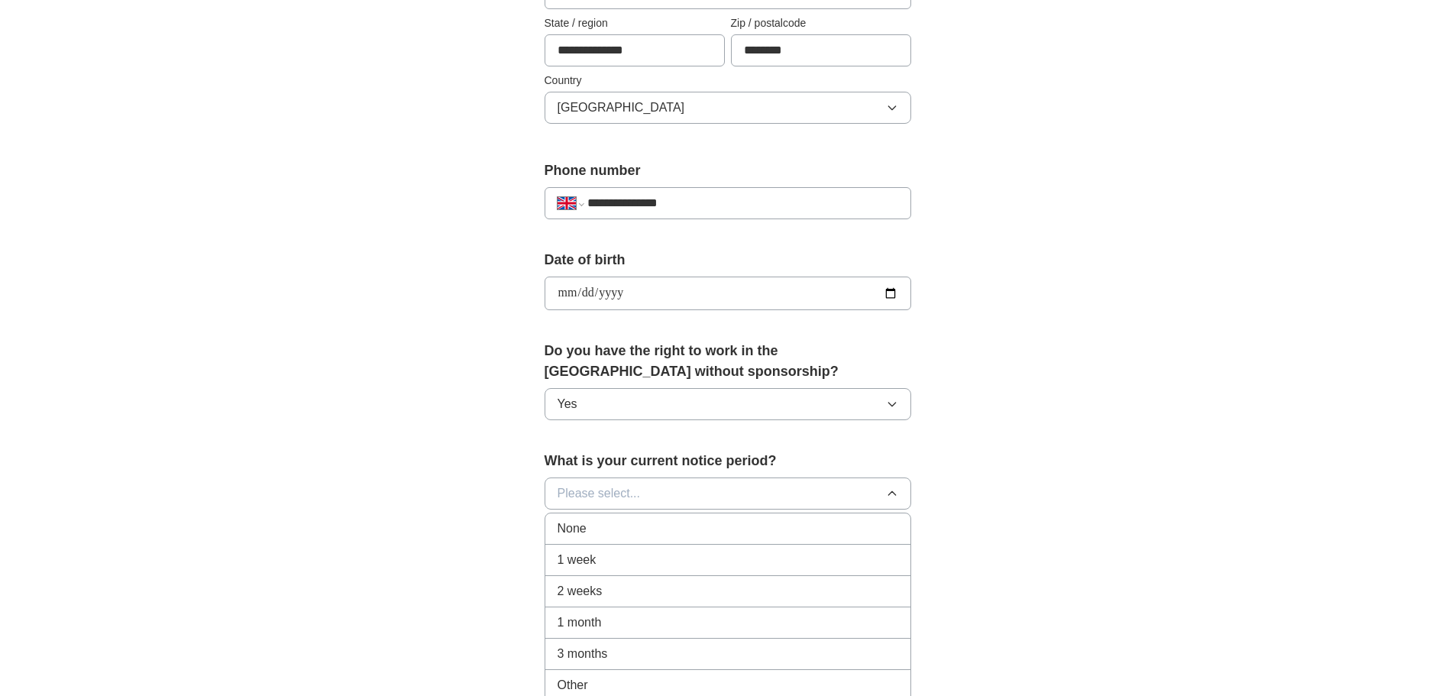
drag, startPoint x: 625, startPoint y: 529, endPoint x: 749, endPoint y: 521, distance: 124.8
click at [625, 528] on div "None" at bounding box center [727, 528] width 341 height 18
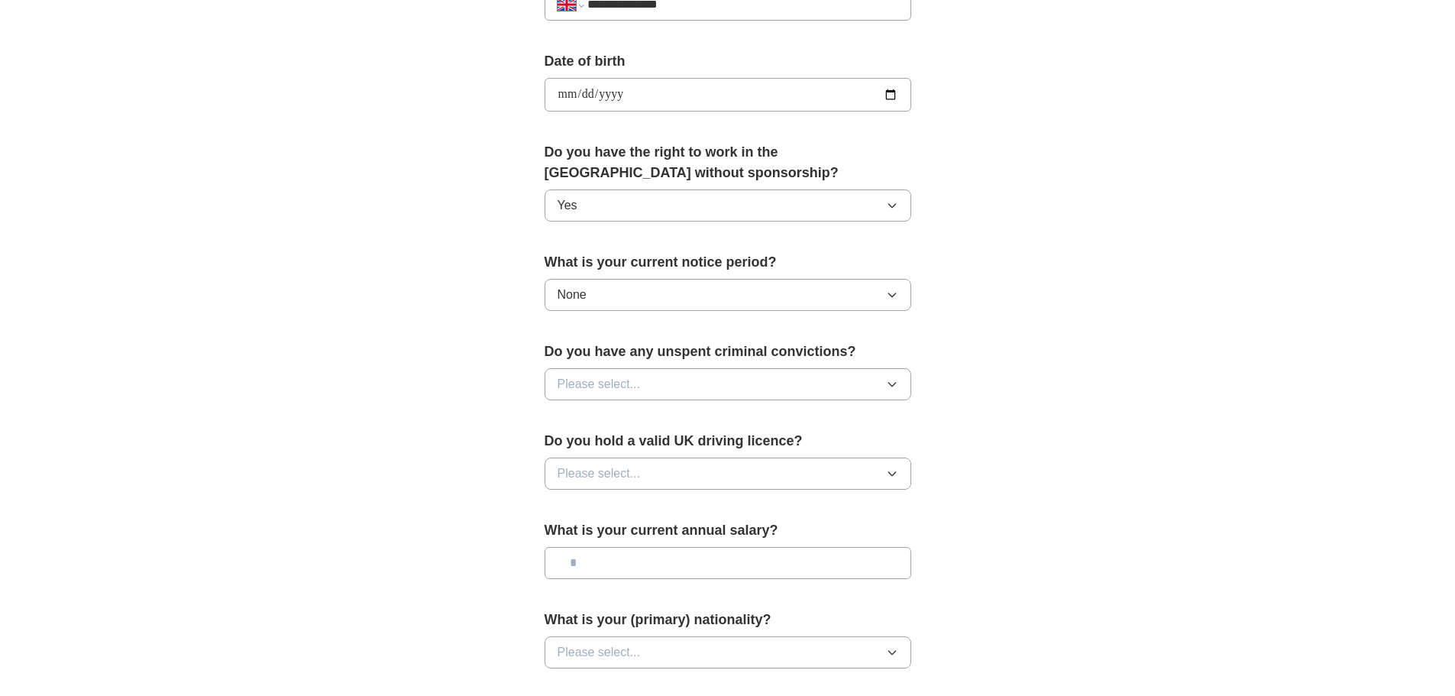
scroll to position [891, 0]
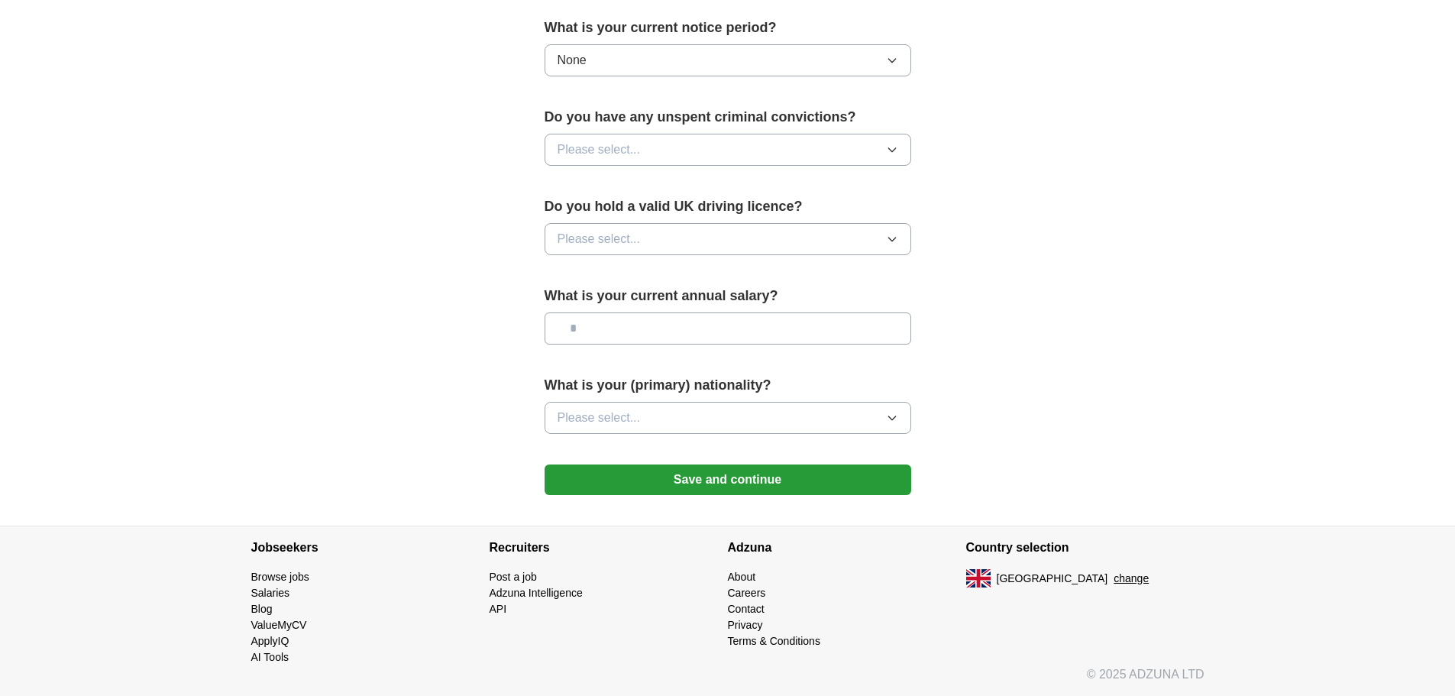
click at [896, 147] on icon "button" at bounding box center [892, 150] width 12 height 12
click at [580, 215] on div "No" at bounding box center [727, 216] width 341 height 18
click at [896, 236] on icon "button" at bounding box center [892, 239] width 12 height 12
click at [628, 276] on div "Yes" at bounding box center [727, 274] width 341 height 18
click at [583, 328] on input "text" at bounding box center [727, 328] width 367 height 32
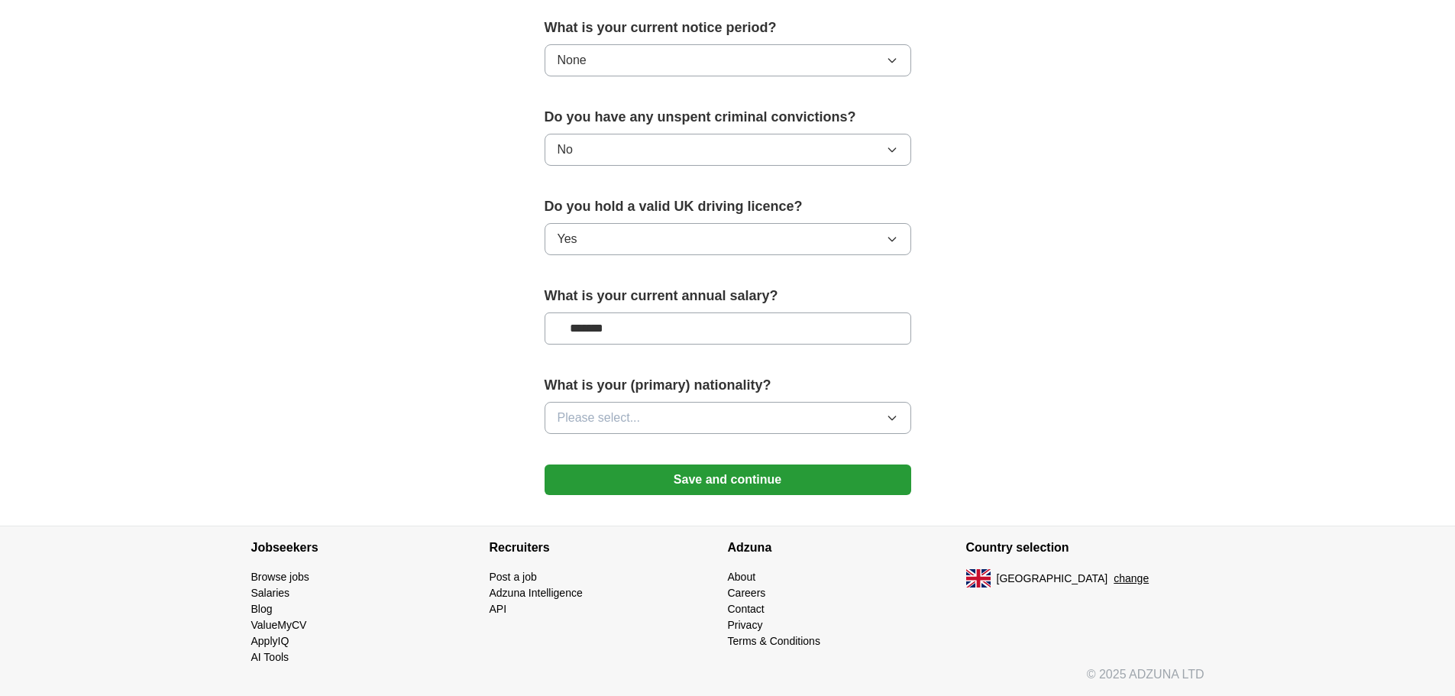
type input "*******"
click at [889, 418] on icon "button" at bounding box center [892, 418] width 12 height 12
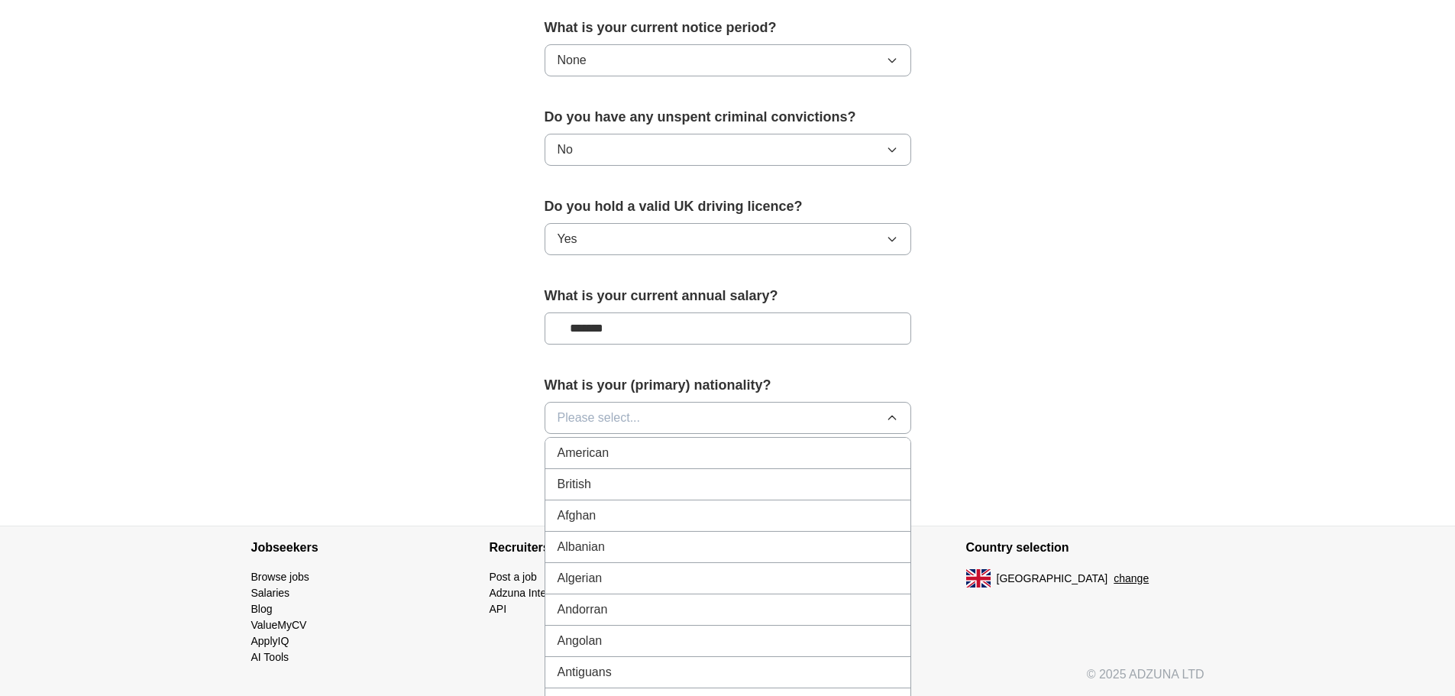
click at [612, 478] on div "British" at bounding box center [727, 484] width 341 height 18
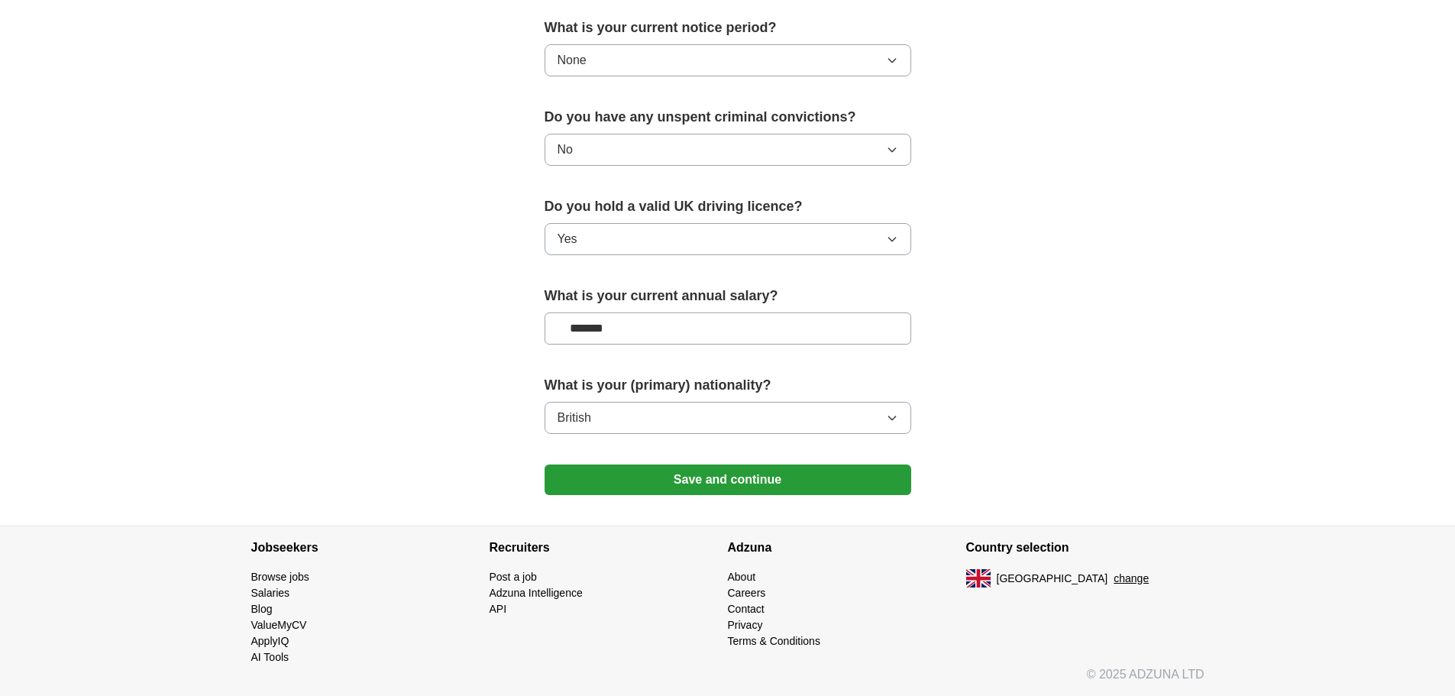
click at [765, 474] on button "Save and continue" at bounding box center [727, 479] width 367 height 31
